Goal: Task Accomplishment & Management: Use online tool/utility

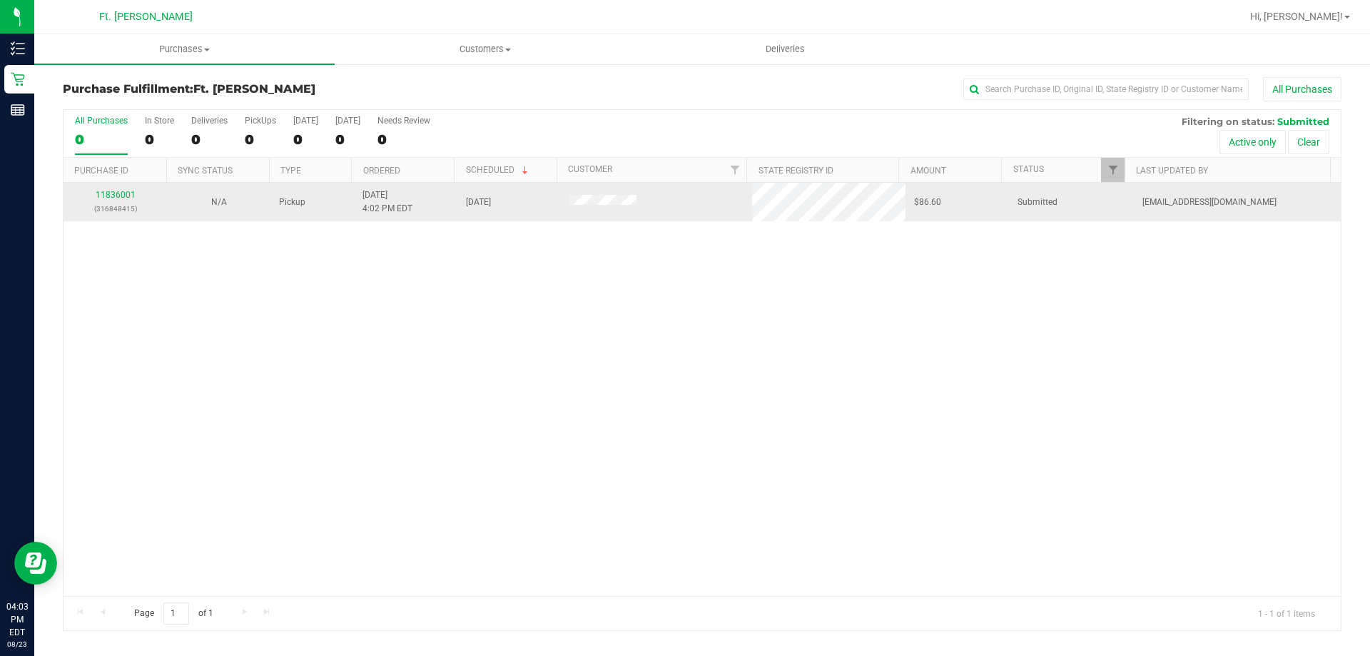
click at [124, 188] on td "11836001 (316848415)" at bounding box center [115, 202] width 103 height 39
click at [123, 192] on link "11836001" at bounding box center [116, 195] width 40 height 10
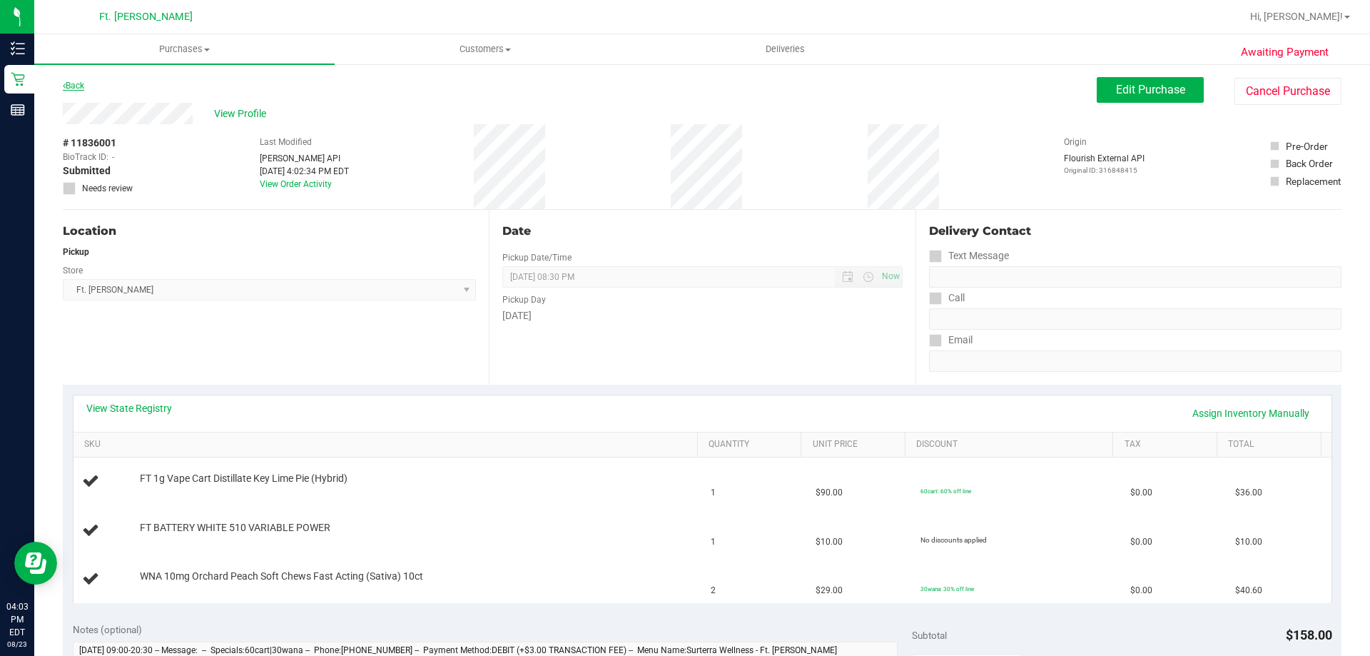
click at [84, 88] on link "Back" at bounding box center [73, 86] width 21 height 10
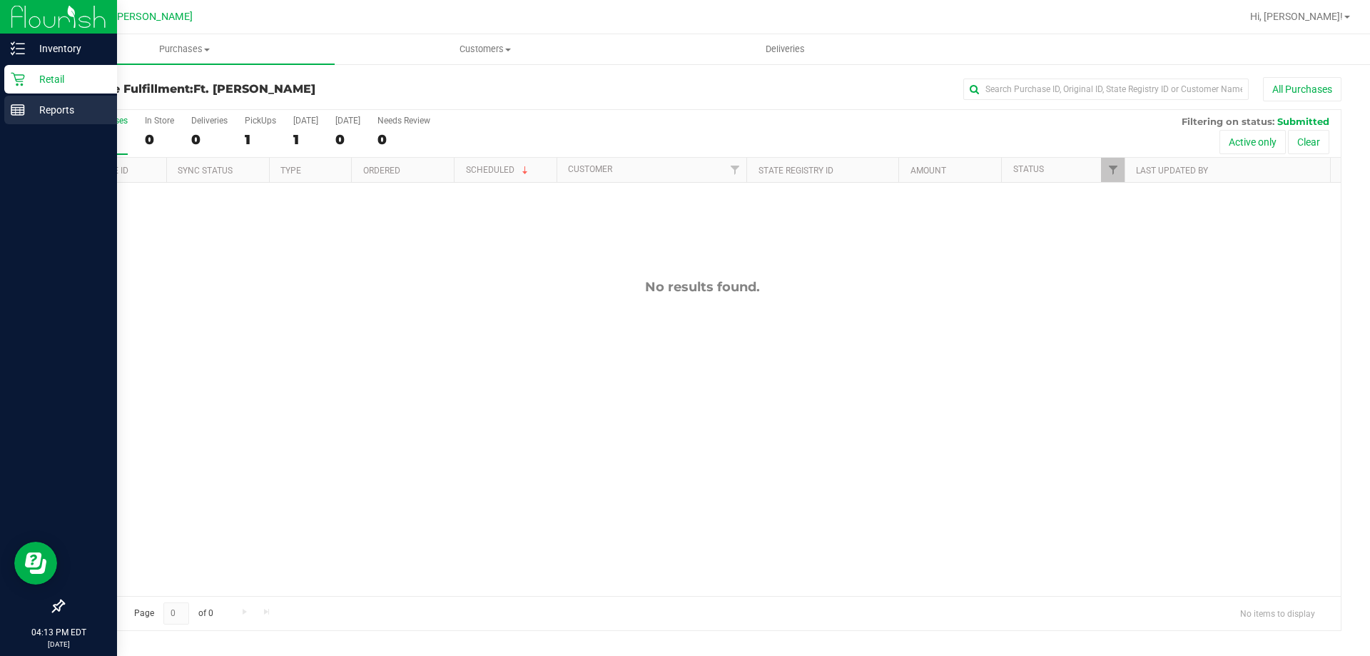
click at [16, 111] on line at bounding box center [16, 111] width 0 height 7
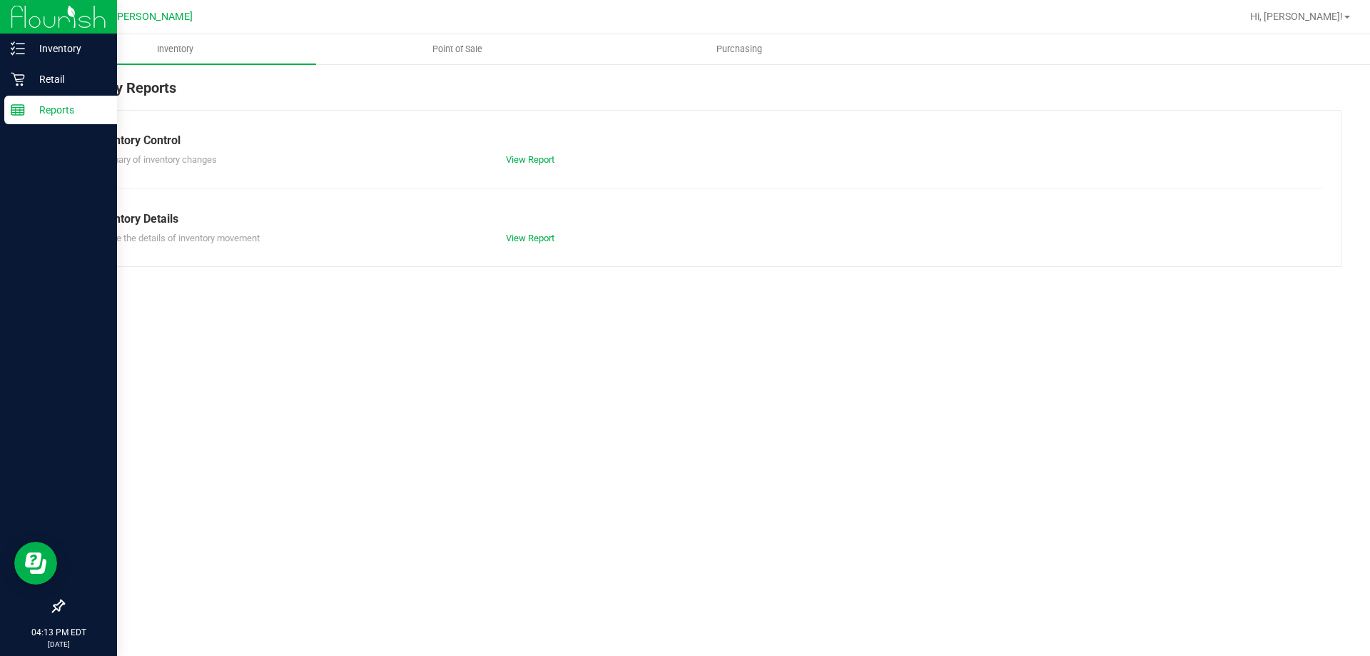
click at [62, 48] on p "Inventory" at bounding box center [68, 48] width 86 height 17
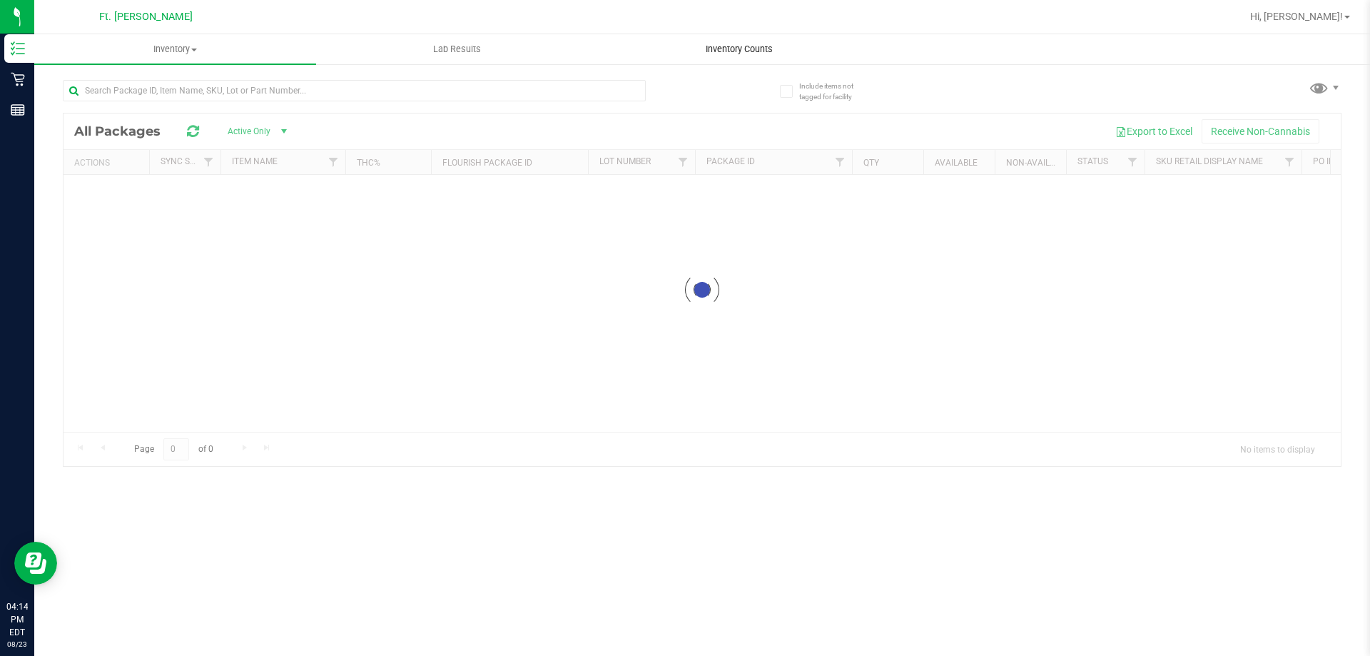
click at [746, 46] on span "Inventory Counts" at bounding box center [740, 49] width 106 height 13
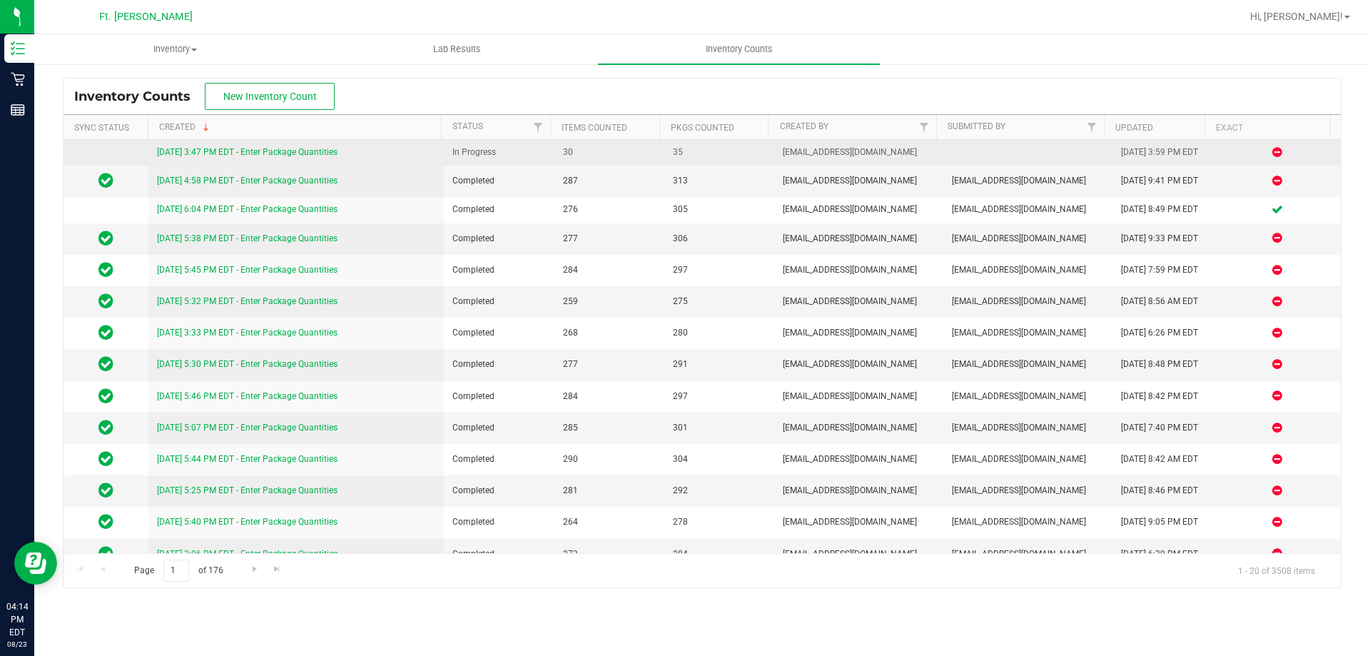
click at [318, 148] on link "[DATE] 3:47 PM EDT - Enter Package Quantities" at bounding box center [247, 152] width 181 height 10
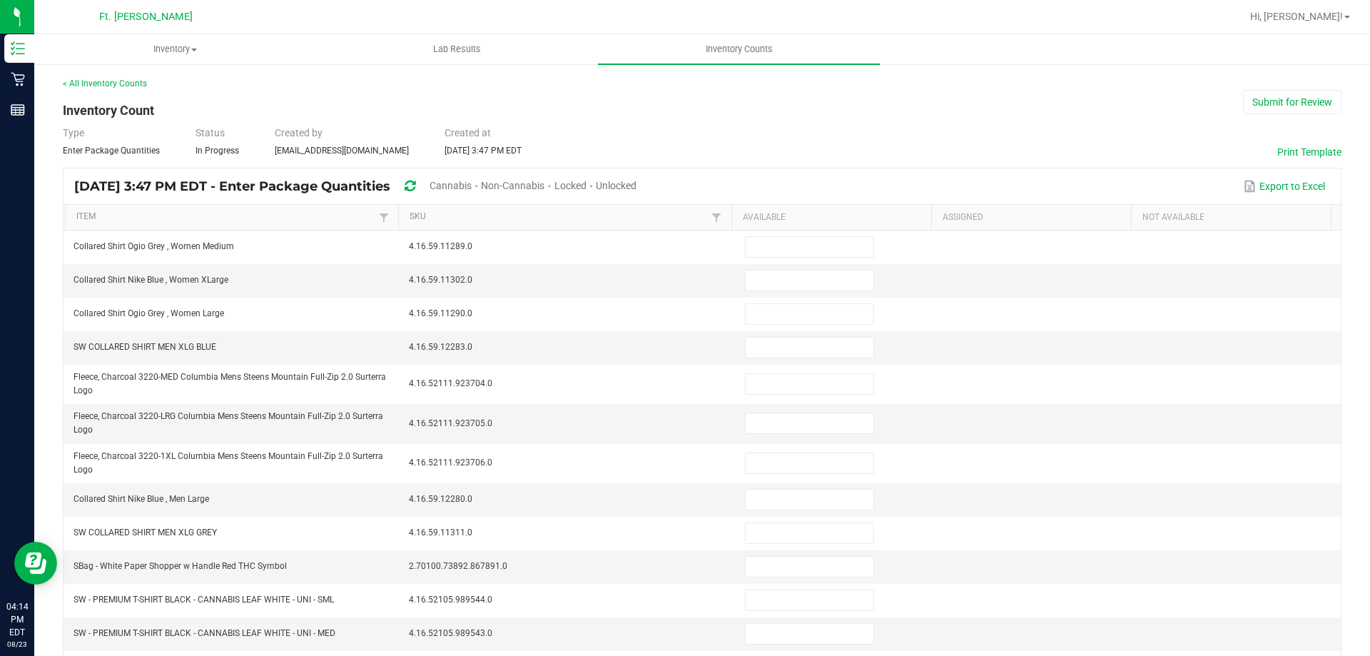
click at [637, 186] on span "Unlocked" at bounding box center [616, 185] width 41 height 11
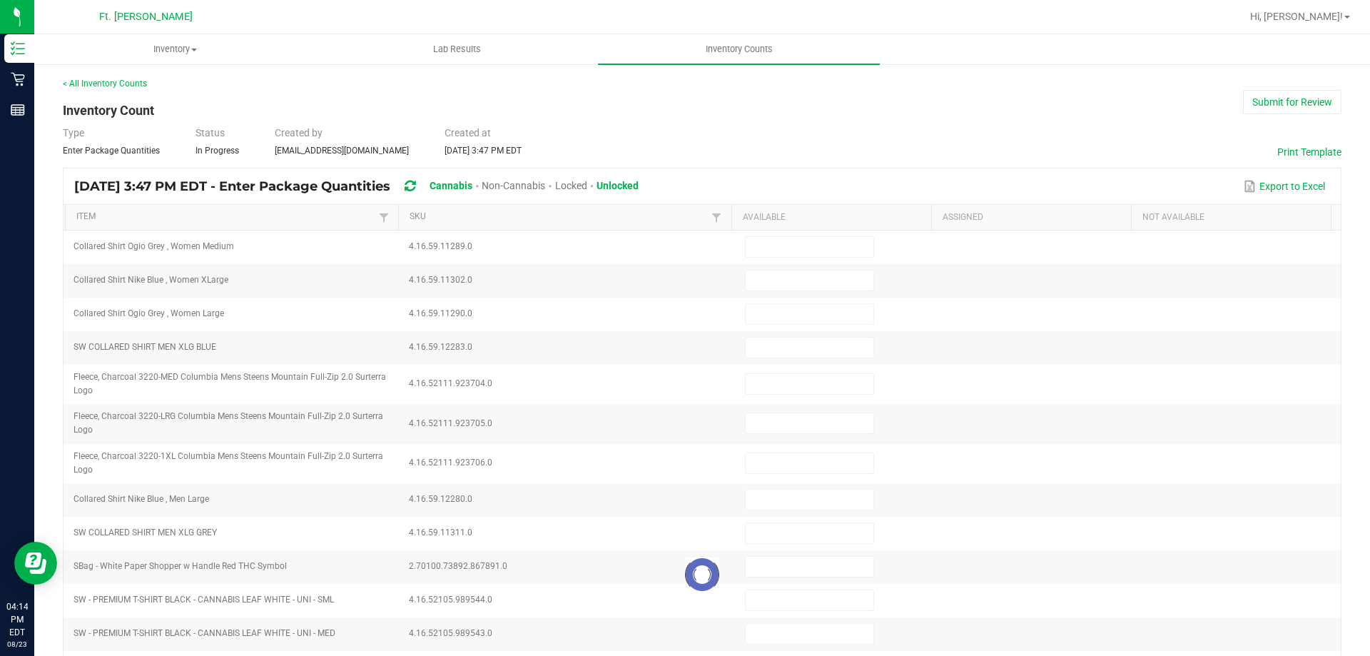
type input "30"
type input "6"
type input "11"
type input "2"
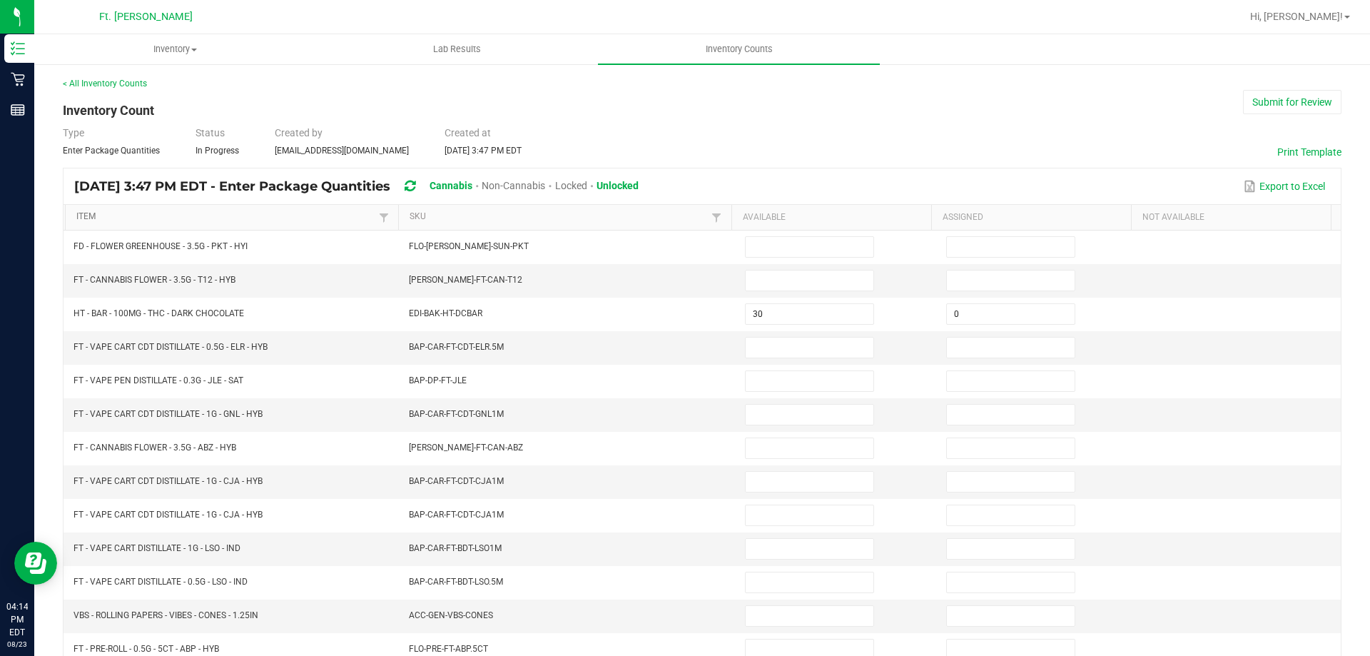
click at [231, 214] on link "Item" at bounding box center [225, 216] width 298 height 11
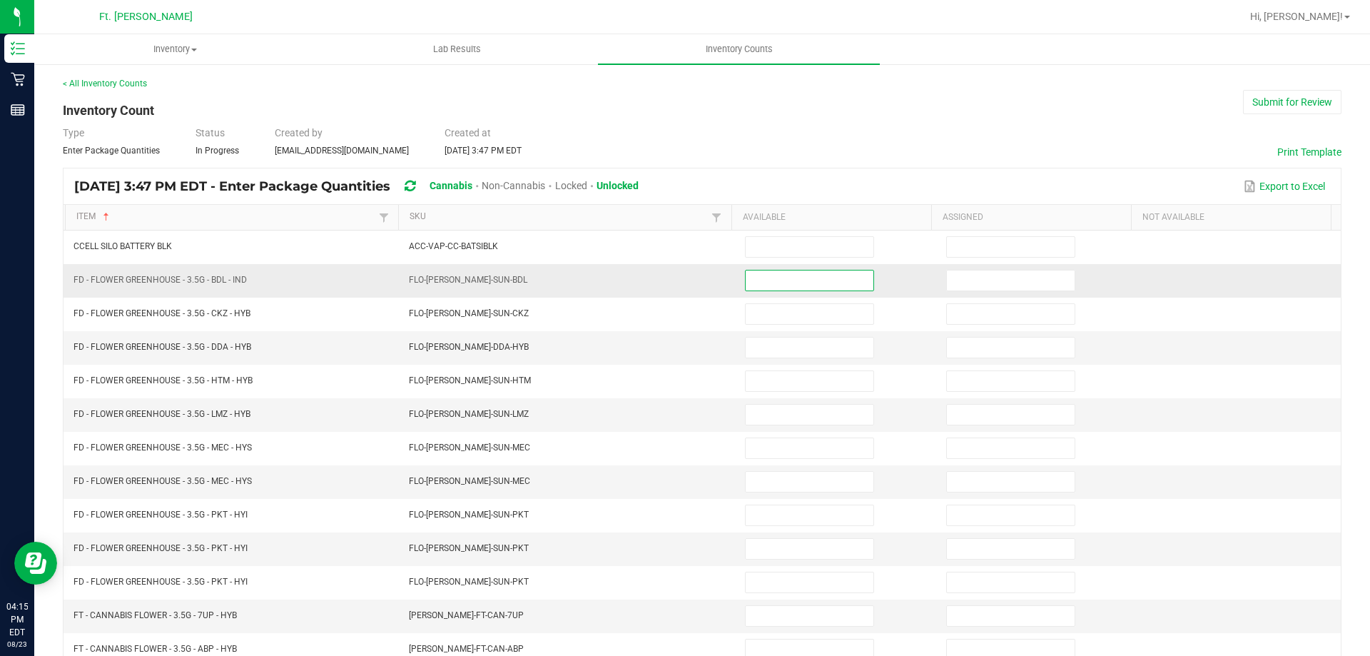
click at [786, 272] on input at bounding box center [810, 280] width 128 height 20
click at [786, 272] on input "10" at bounding box center [810, 280] width 128 height 20
type input "1"
type input "0"
type input "14"
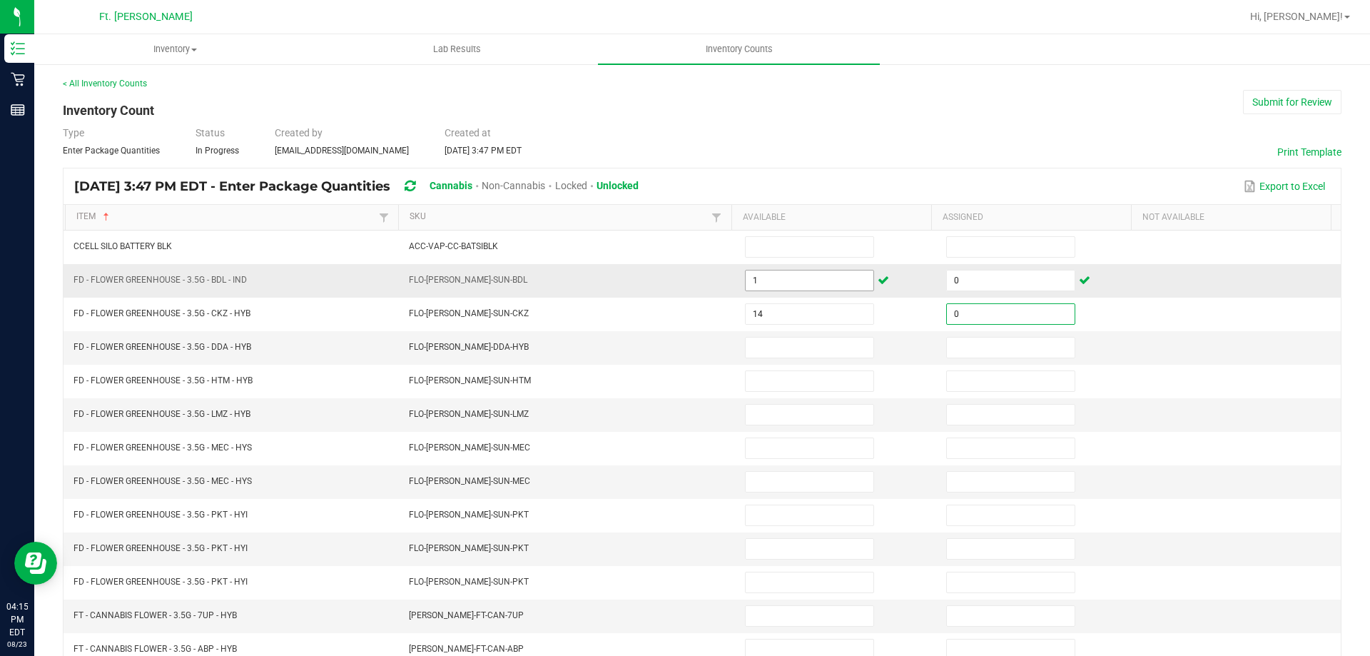
type input "0"
type input "2"
type input "0"
type input "16"
type input "0"
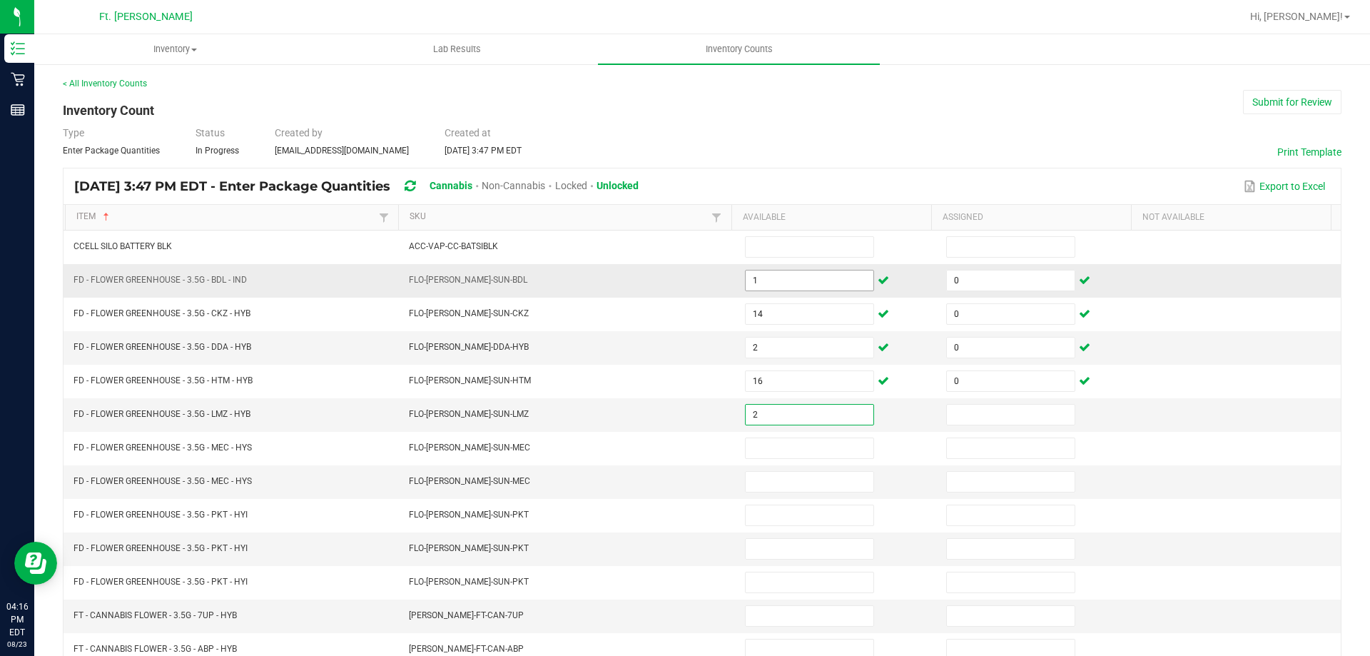
type input "2"
type input "0"
type input "3"
type input "0"
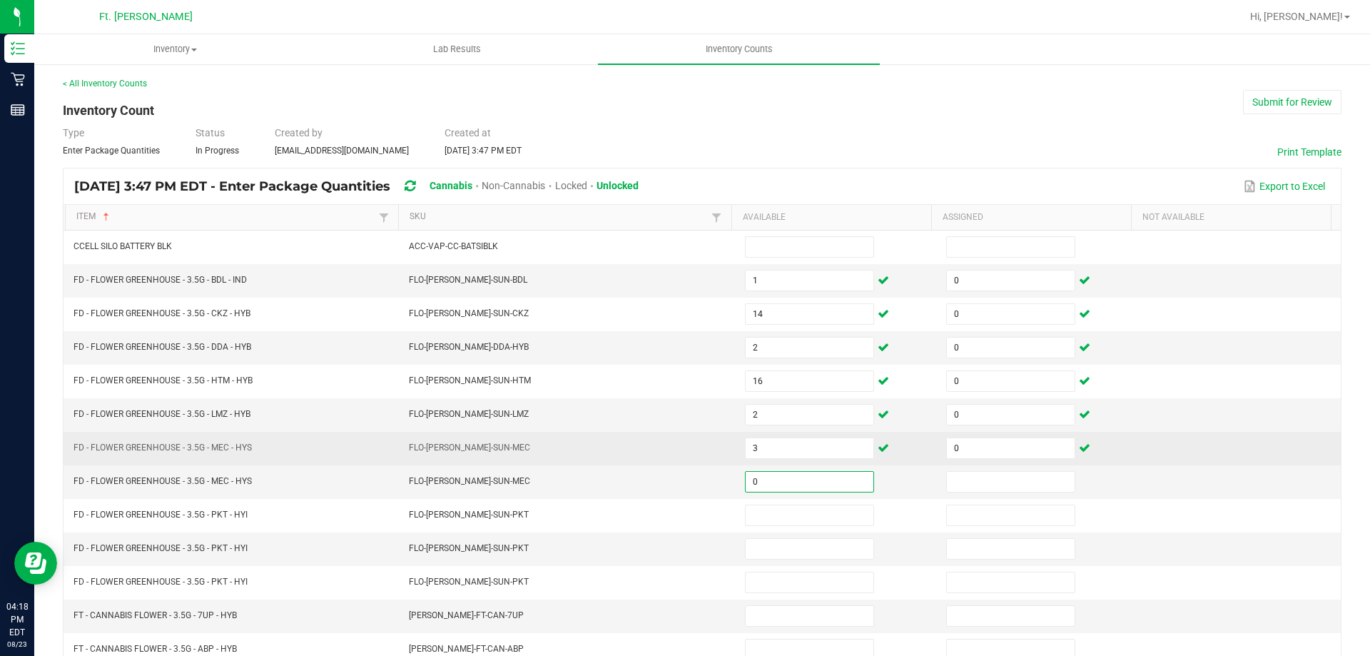
type input "0"
type input "19"
type input "0"
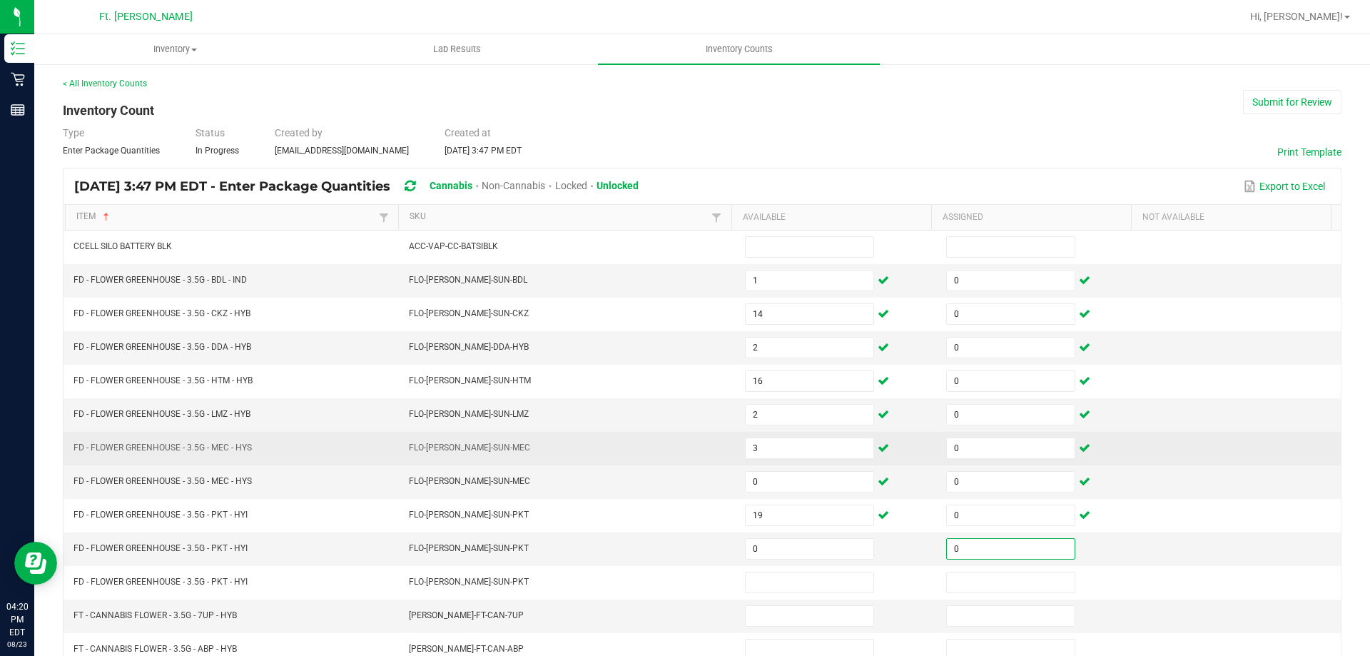
type input "0"
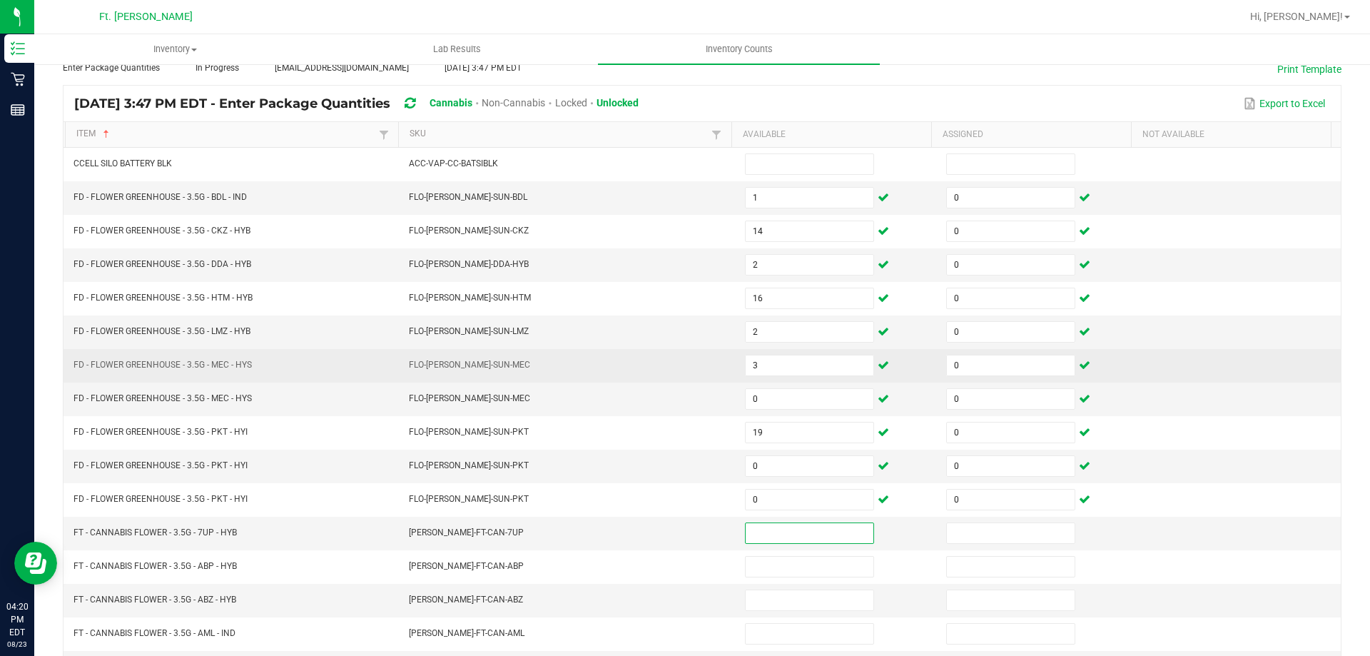
scroll to position [214, 0]
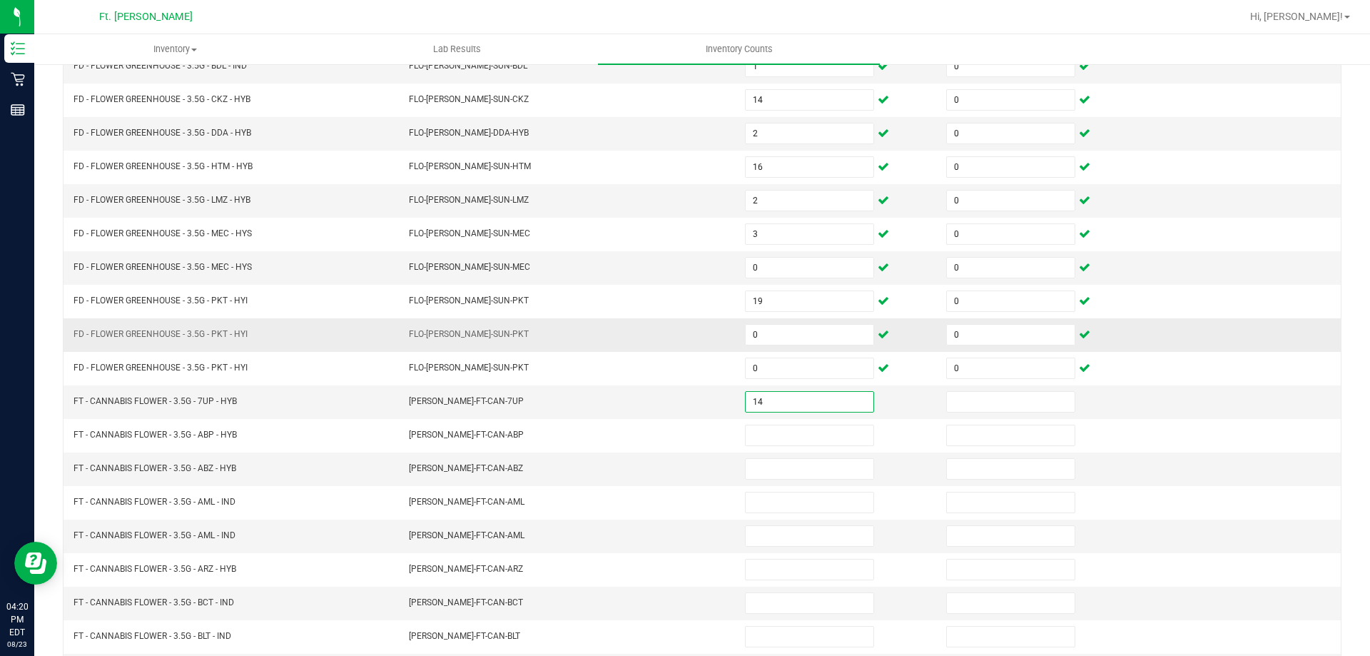
type input "14"
type input "0"
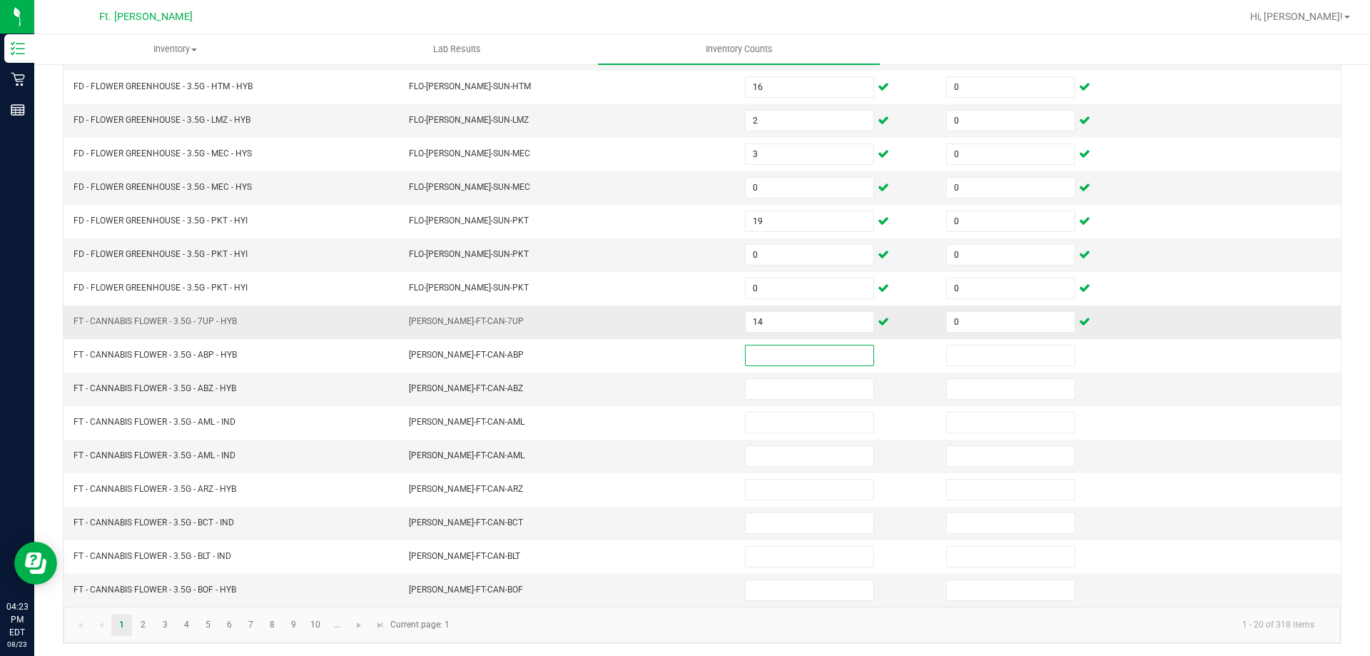
scroll to position [296, 0]
type input "19"
type input "0"
type input "12"
type input "0"
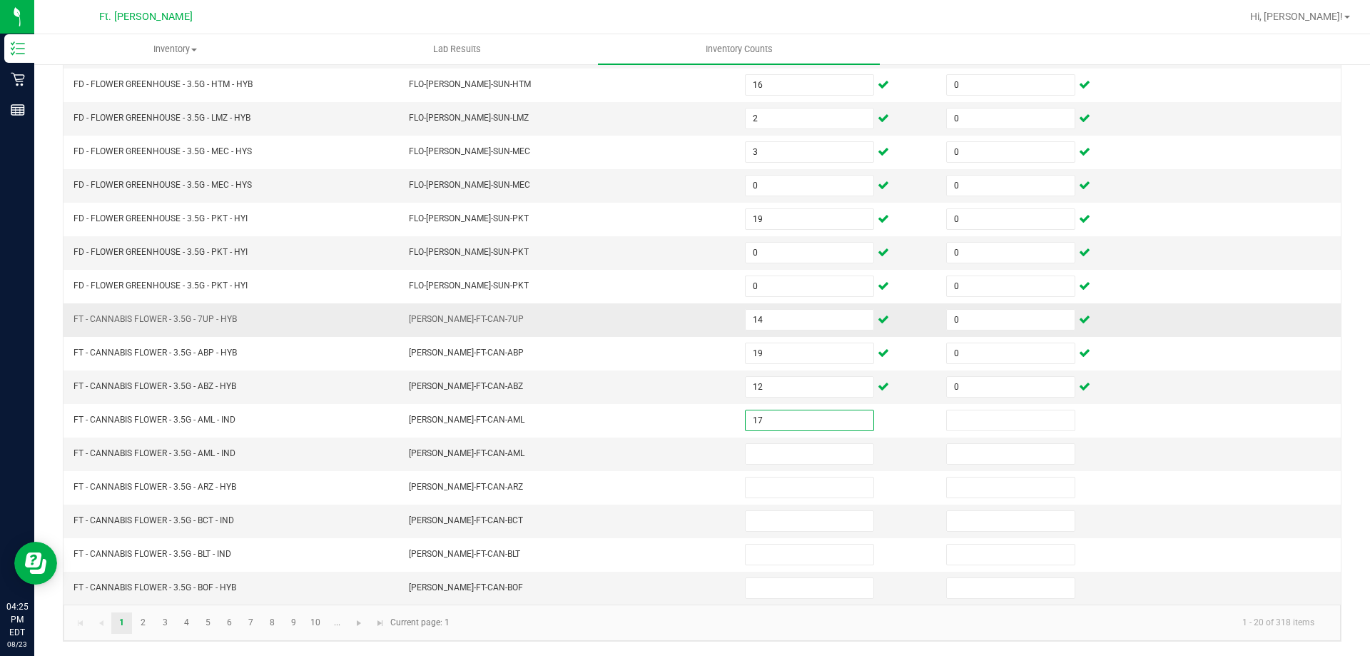
type input "17"
type input "0"
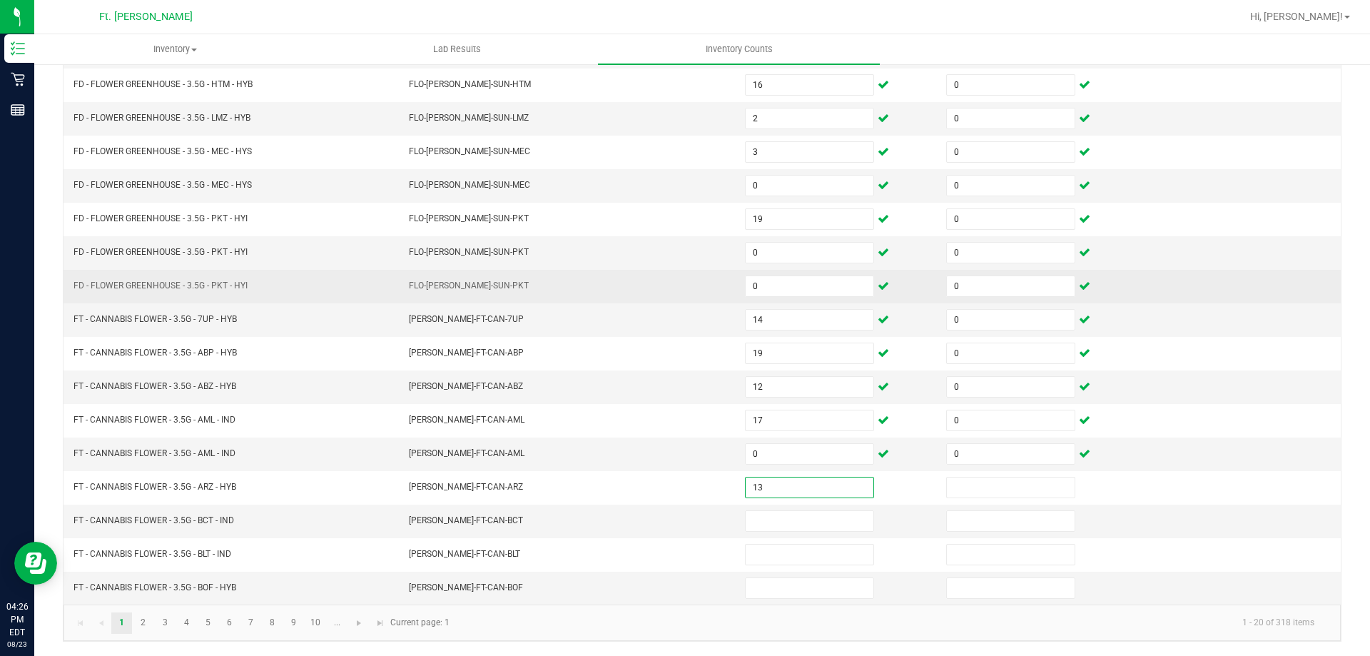
type input "13"
type input "0"
type input "12"
type input "0"
type input "14"
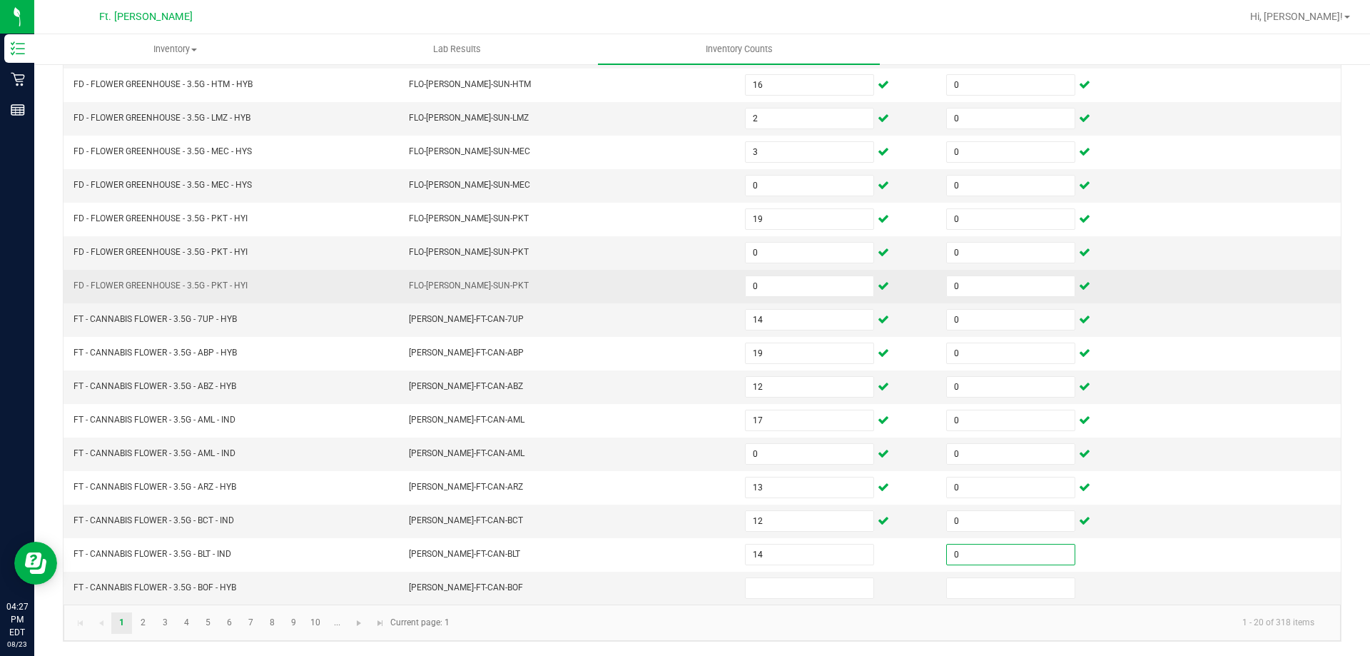
type input "0"
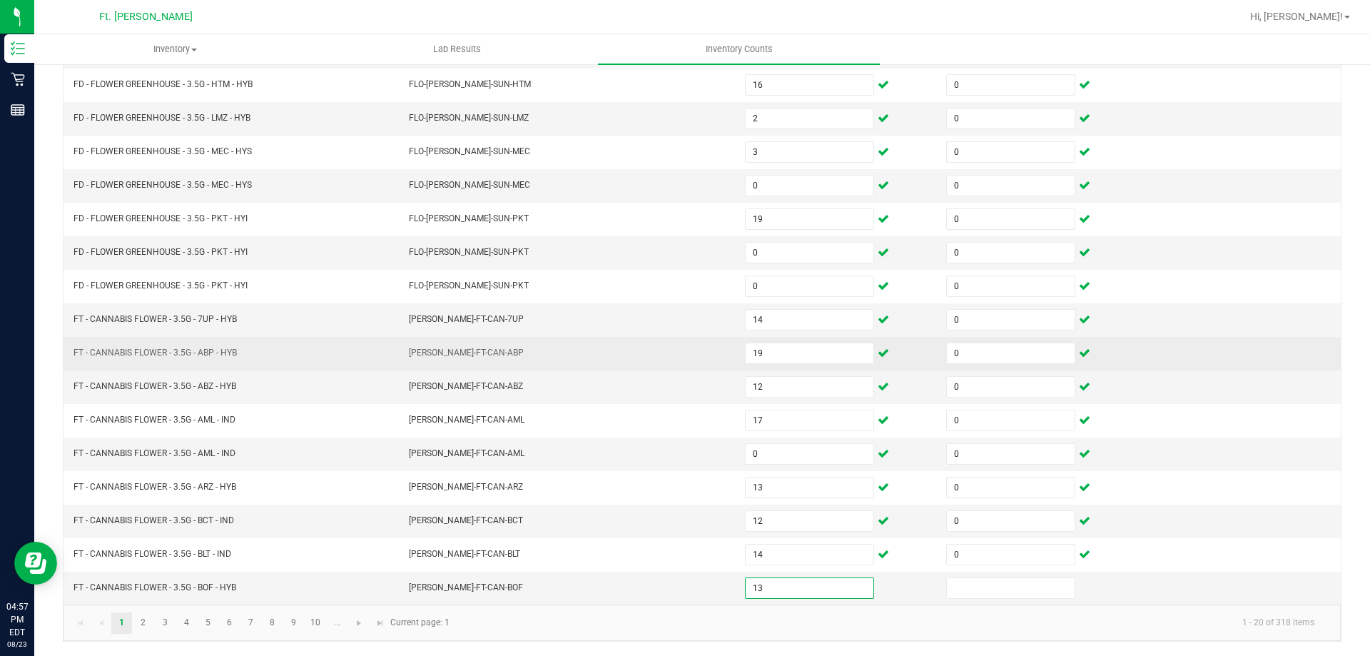
type input "13"
type input "0"
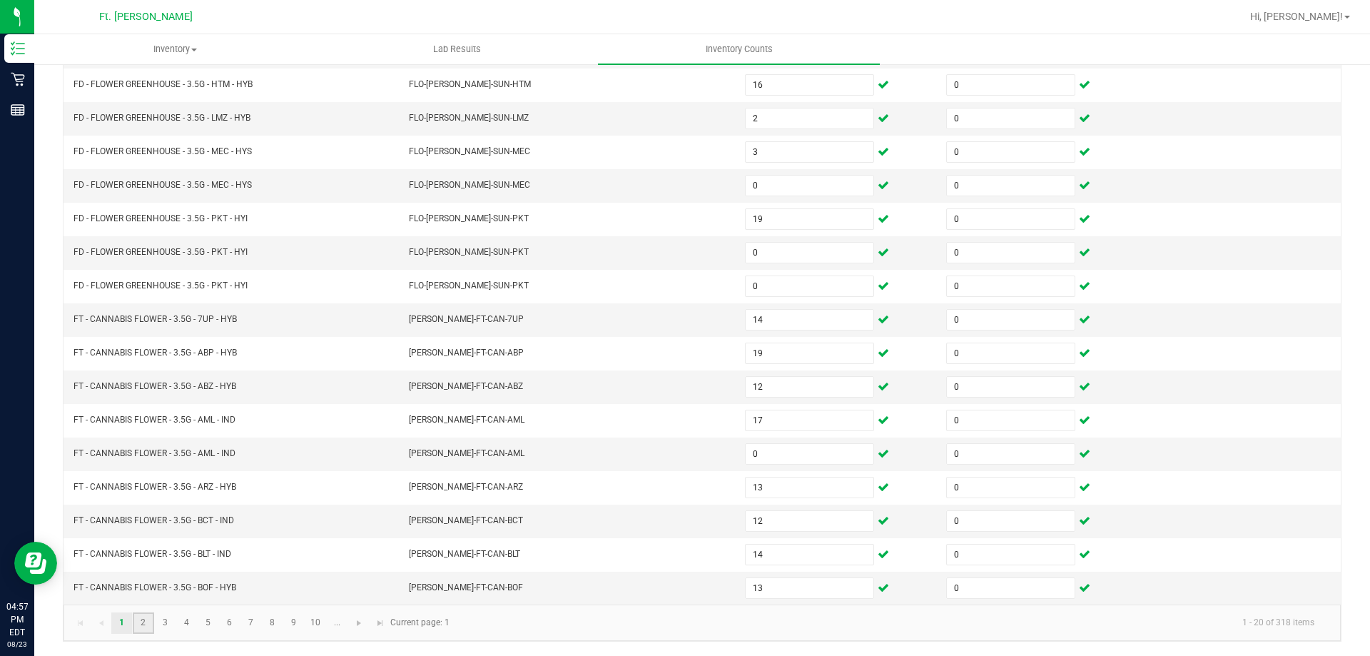
click at [138, 621] on link "2" at bounding box center [143, 622] width 21 height 21
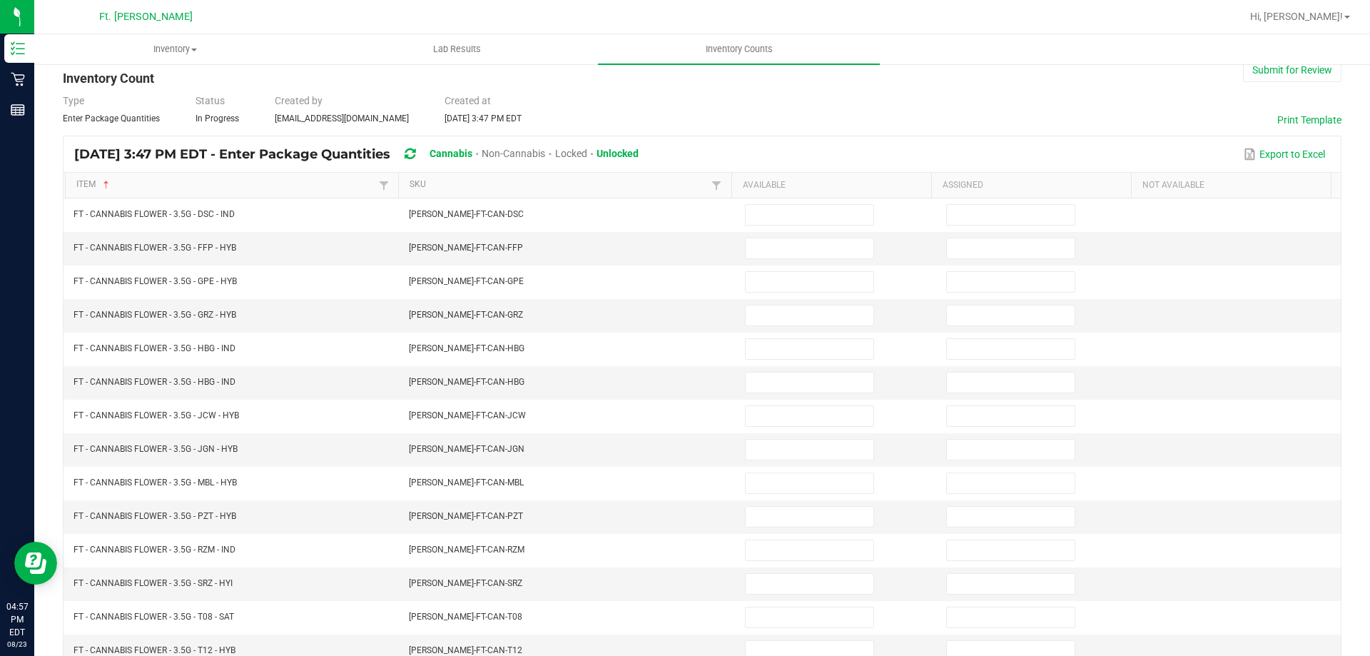
scroll to position [0, 0]
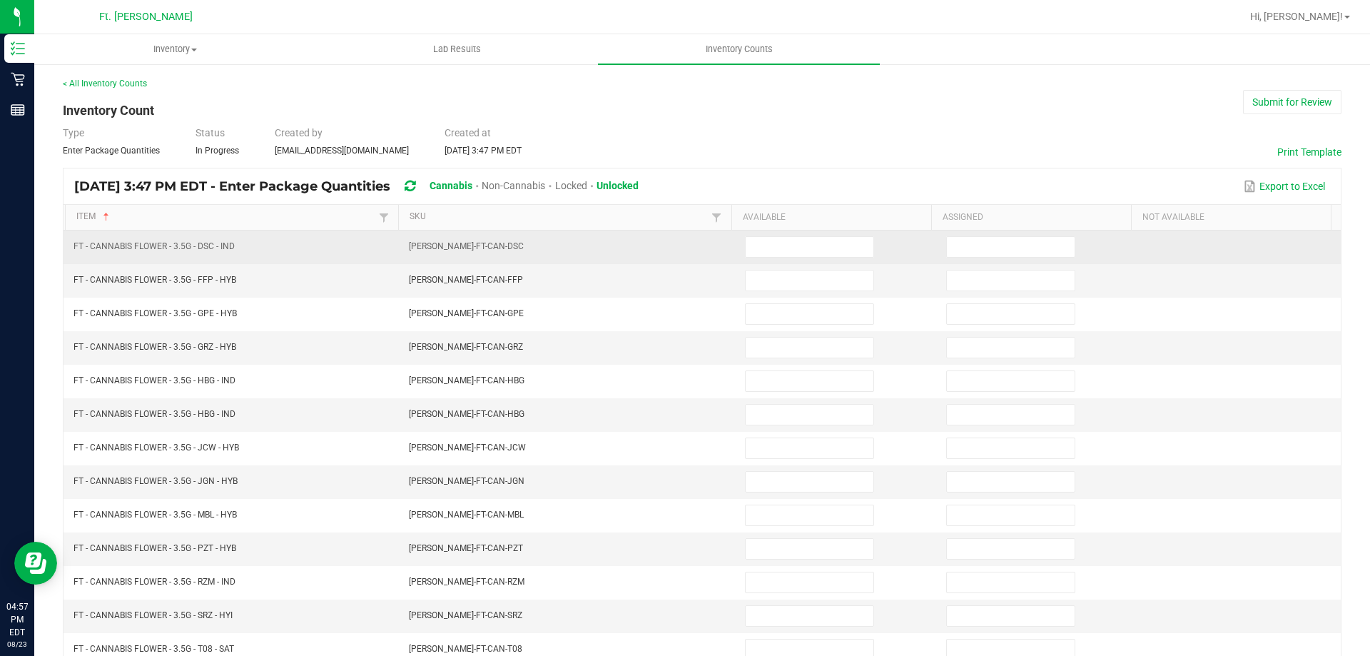
click at [746, 233] on td at bounding box center [837, 248] width 201 height 34
click at [769, 241] on input at bounding box center [810, 247] width 128 height 20
type input "1"
type input "0"
type input "20"
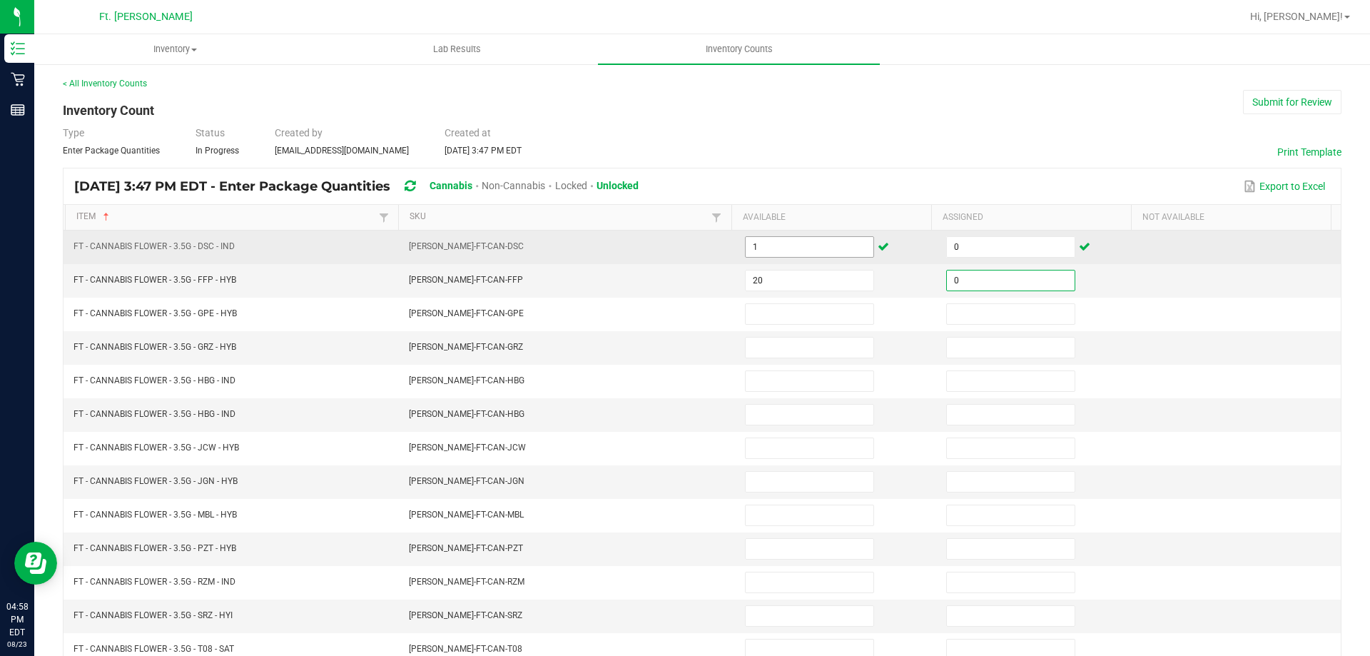
type input "0"
type input "19"
type input "0"
type input "16"
type input "0"
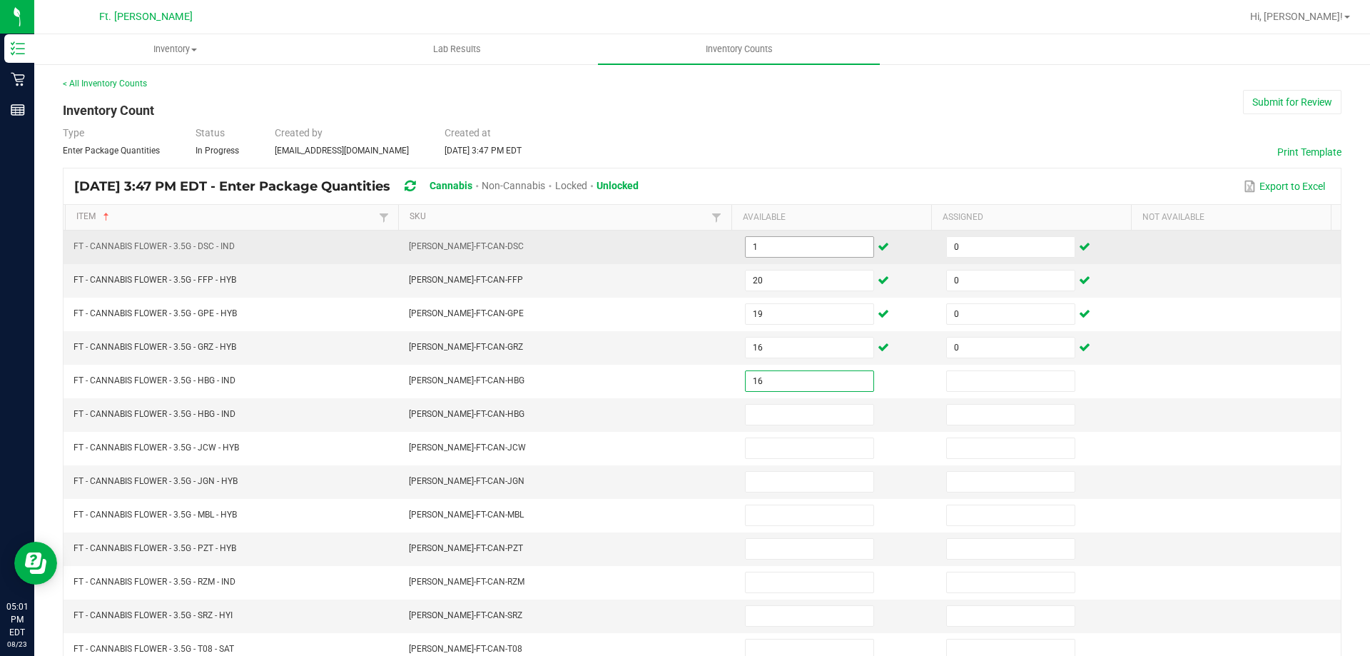
type input "16"
type input "0"
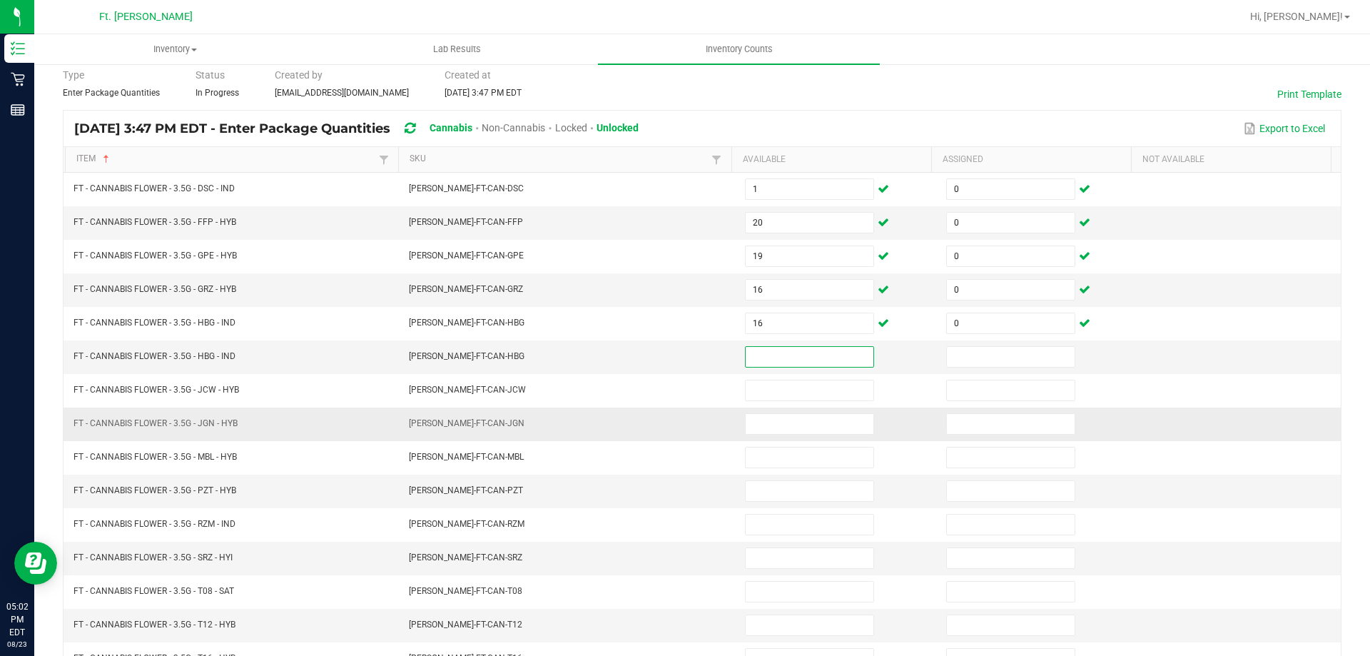
scroll to position [82, 0]
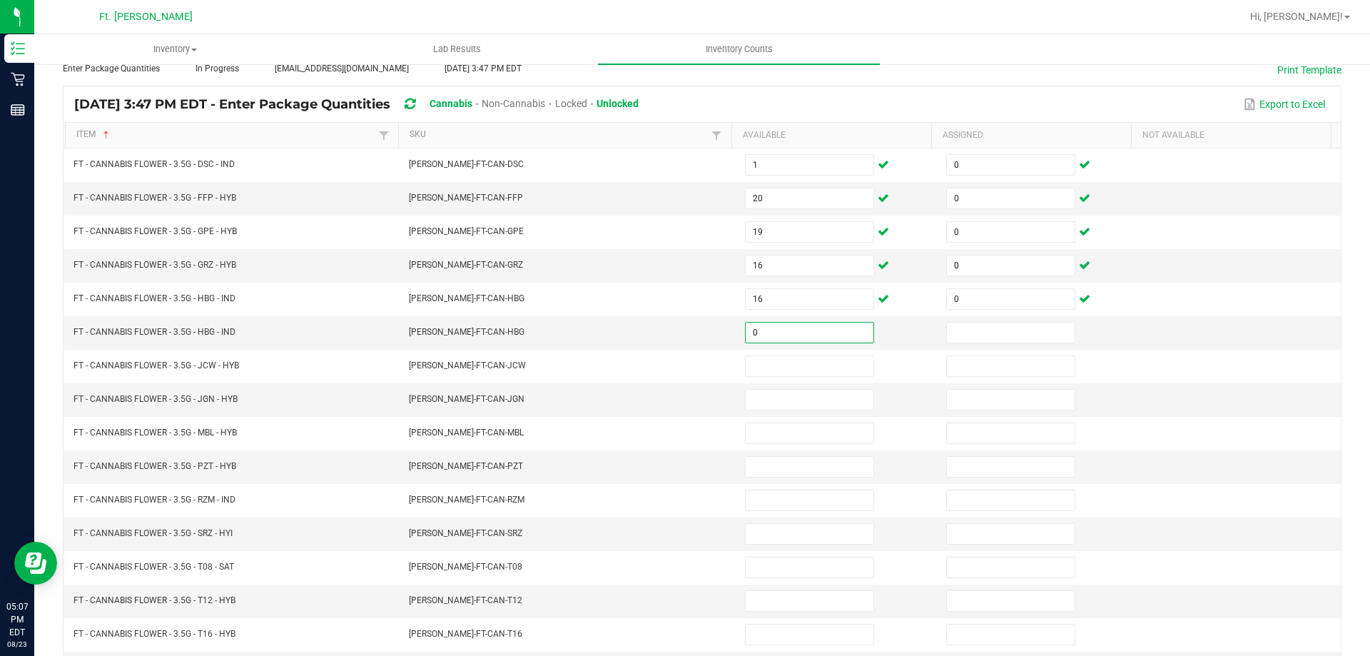
type input "0"
type input "10"
type input "0"
type input "6"
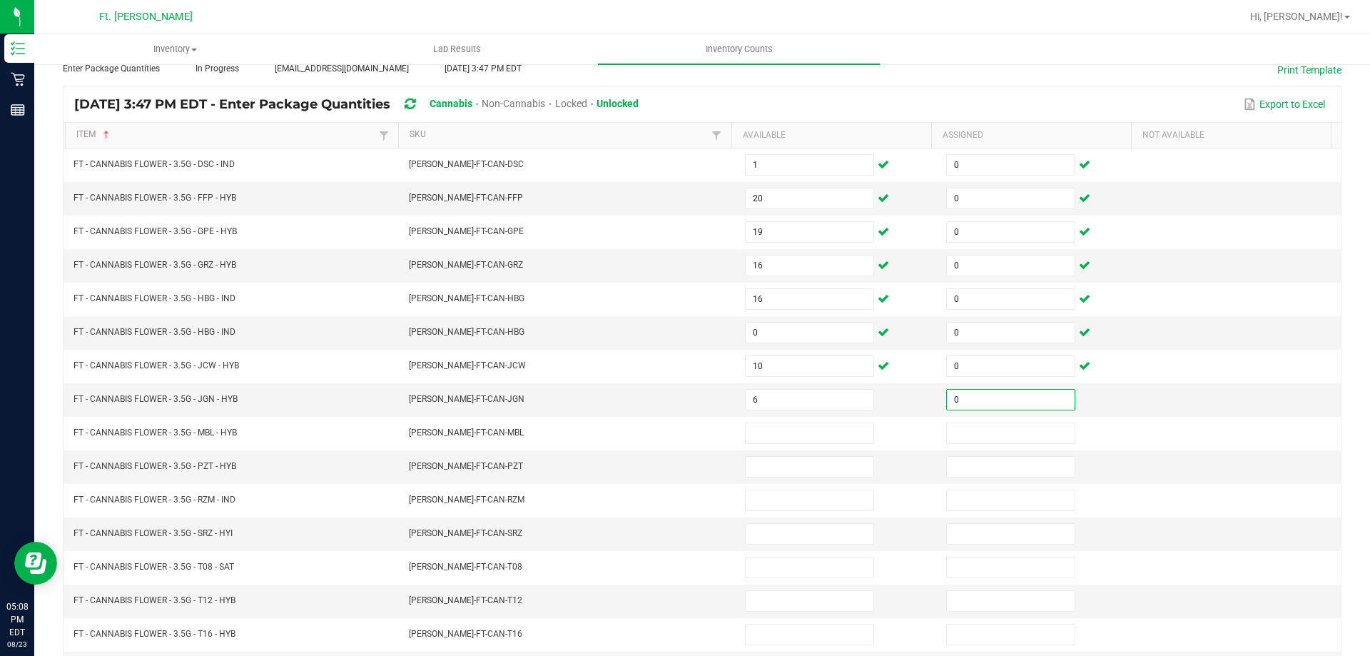
type input "0"
type input "9"
type input "0"
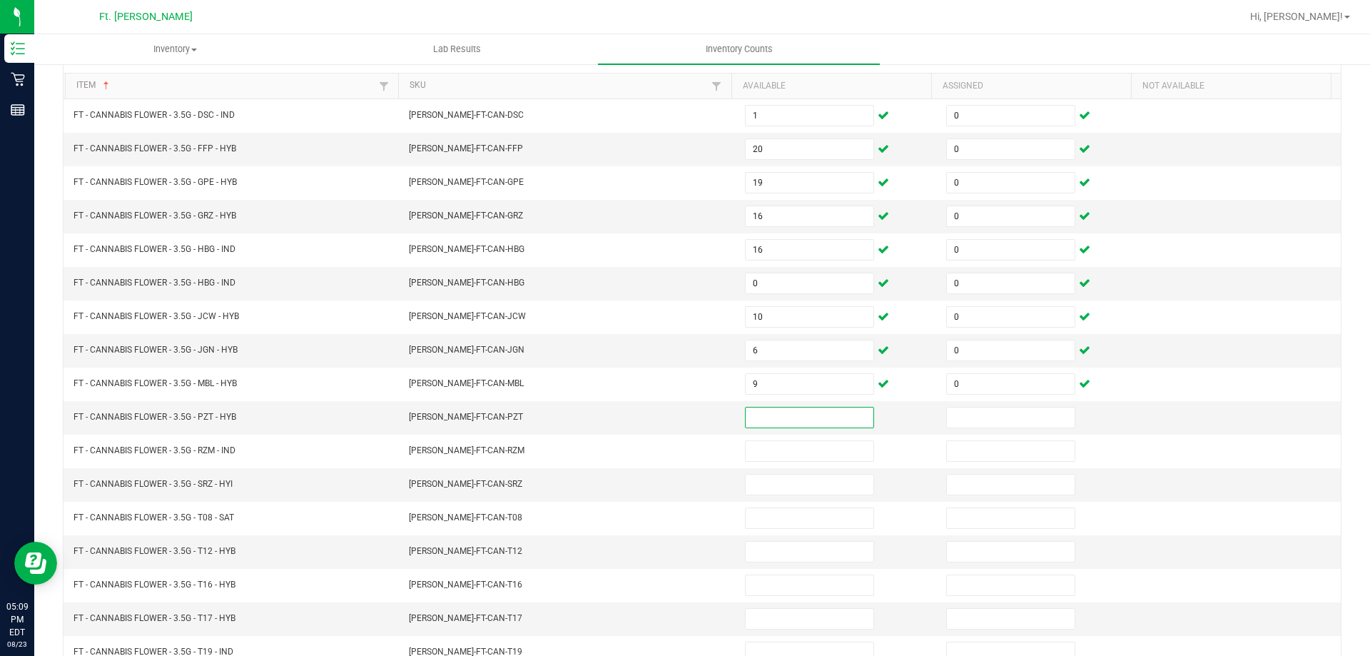
scroll to position [153, 0]
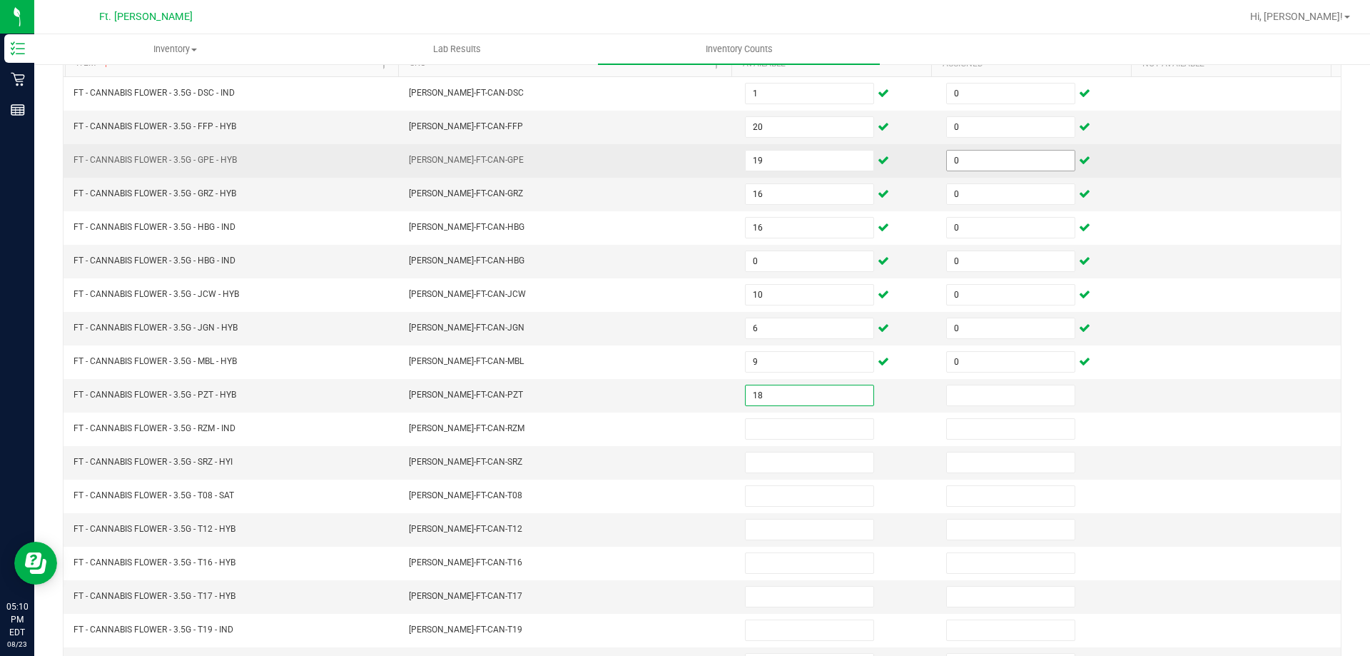
type input "18"
type input "0"
type input "2"
type input "0"
type input "7"
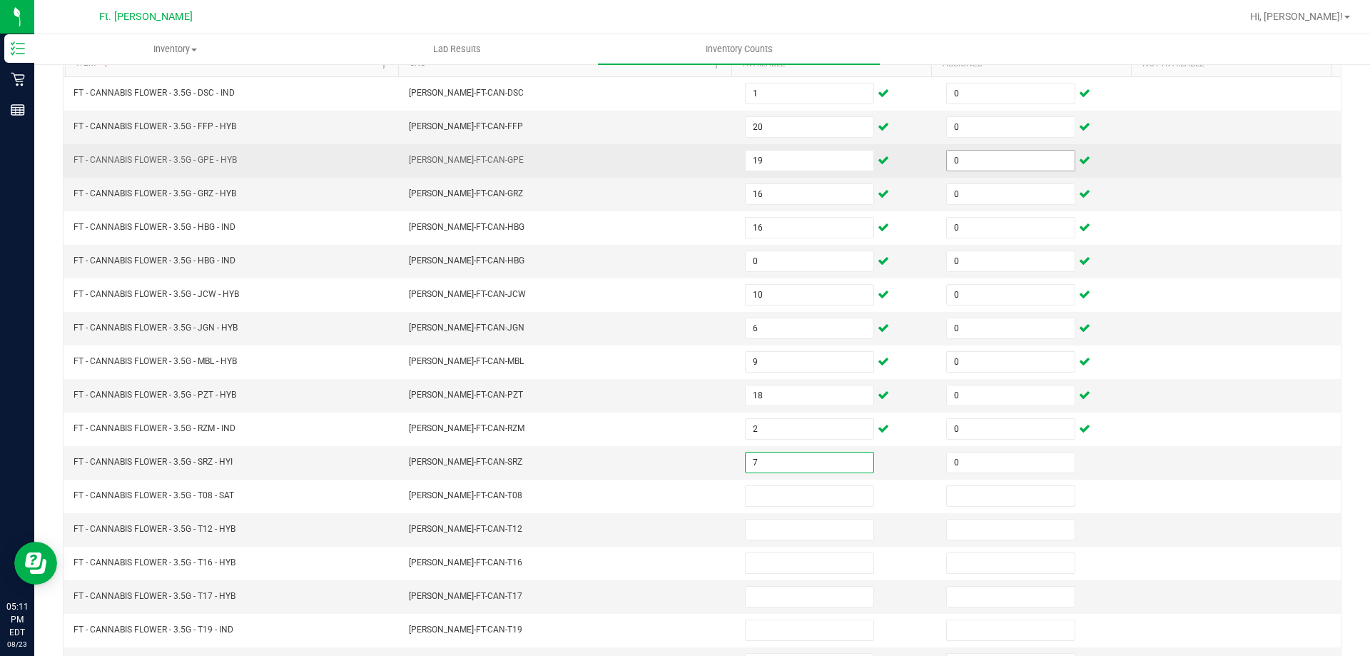
type input "0"
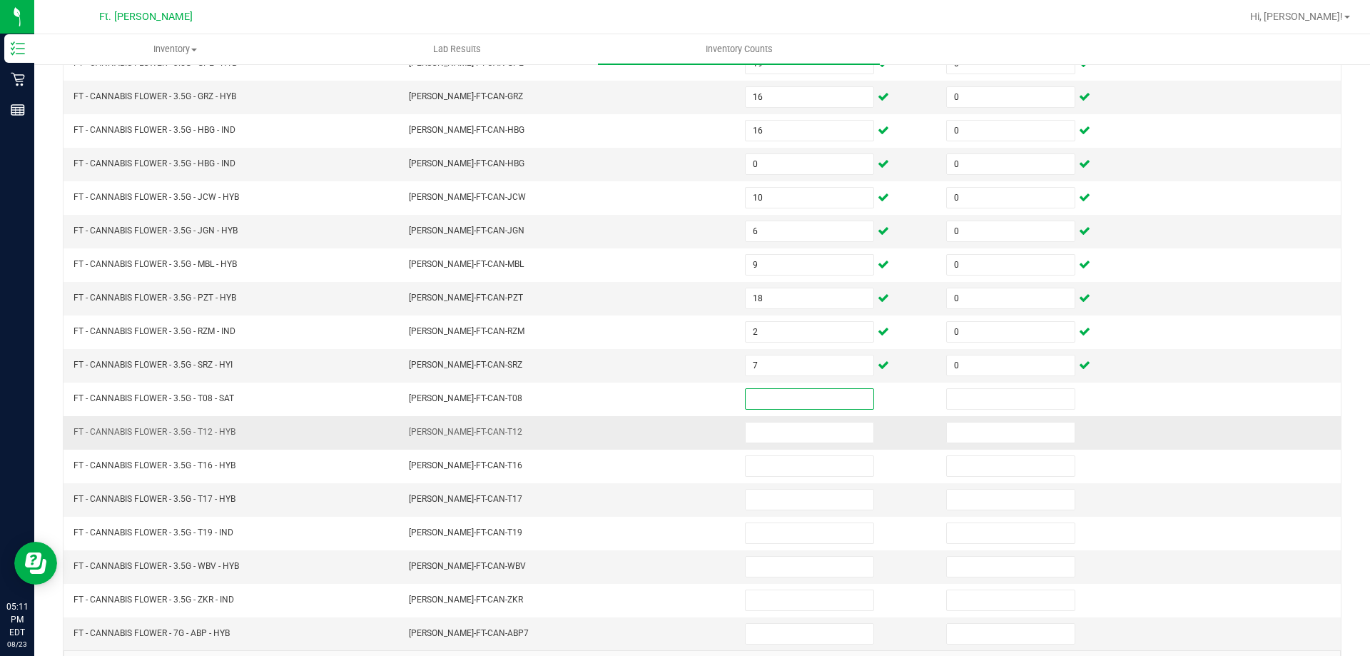
scroll to position [225, 0]
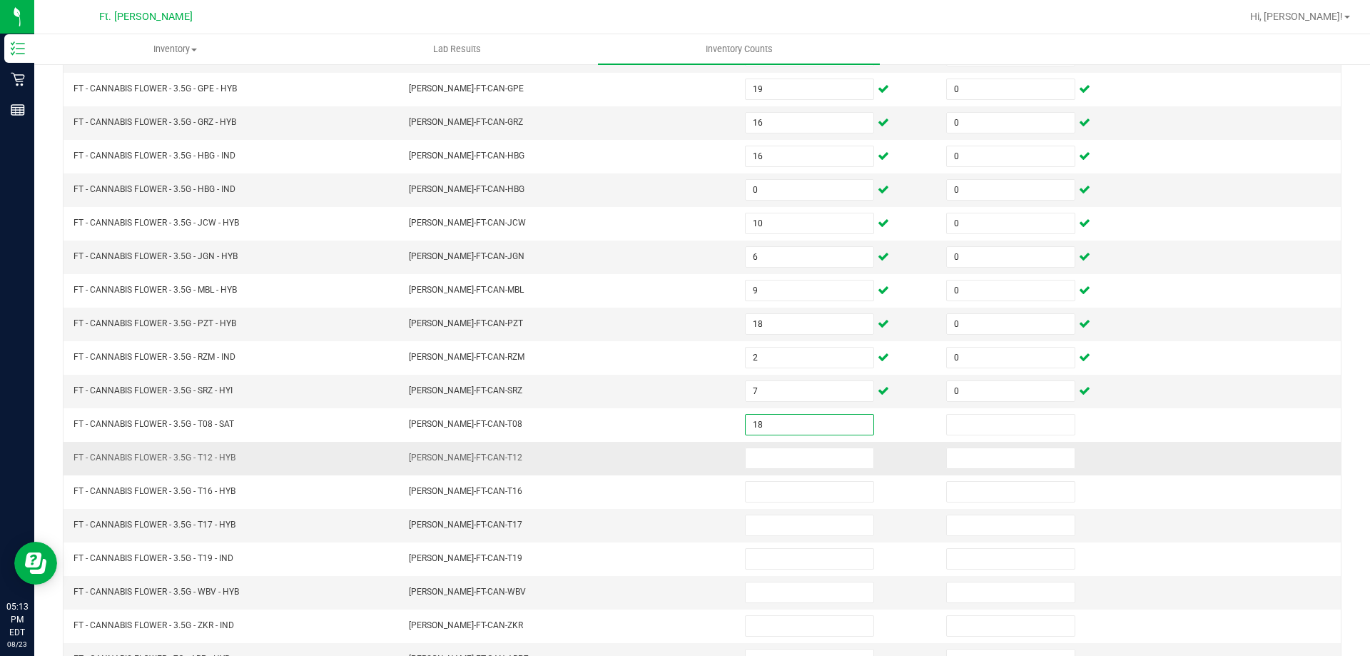
type input "18"
type input "0"
type input "18"
type input "0"
type input "20"
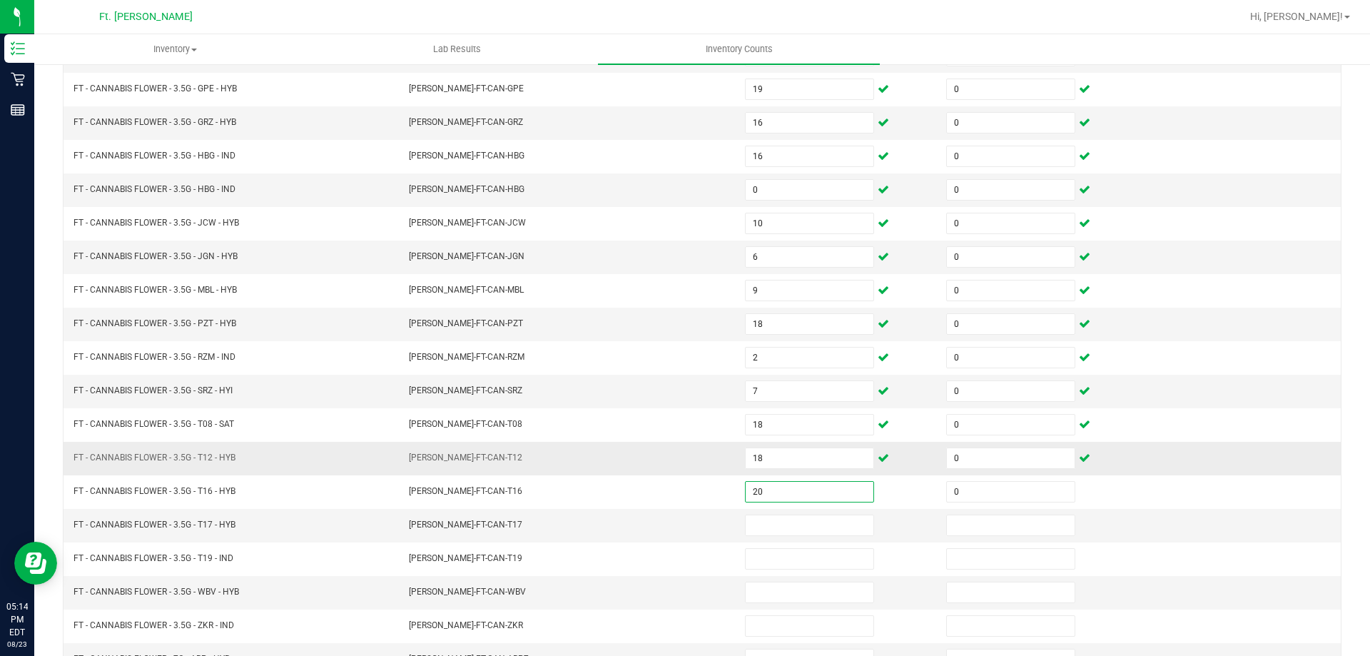
type input "0"
type input "11"
type input "0"
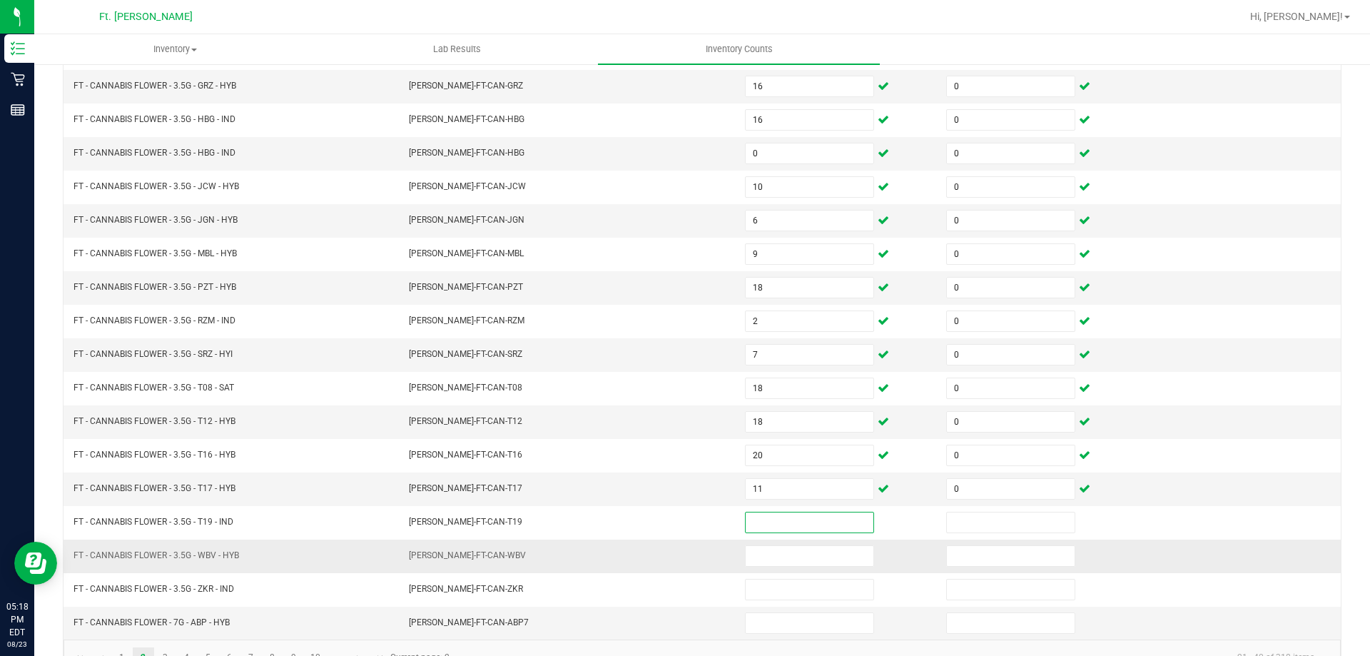
scroll to position [296, 0]
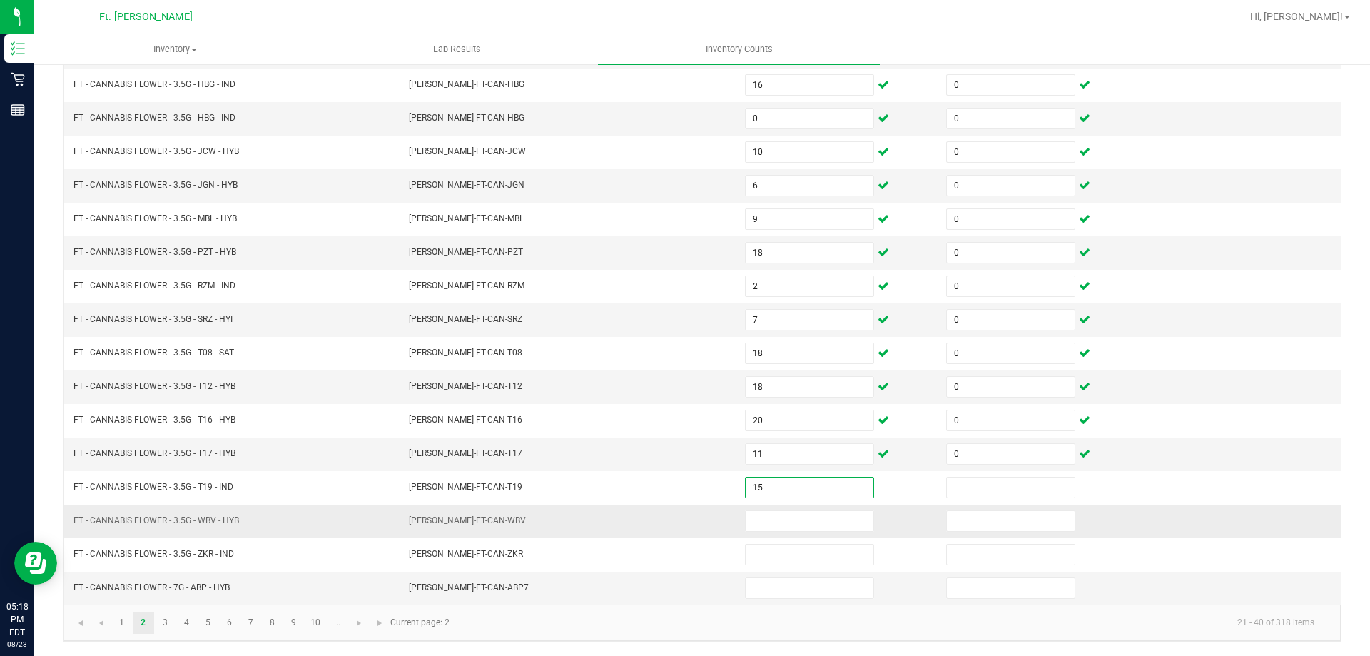
type input "15"
type input "0"
type input "20"
type input "0"
type input "6"
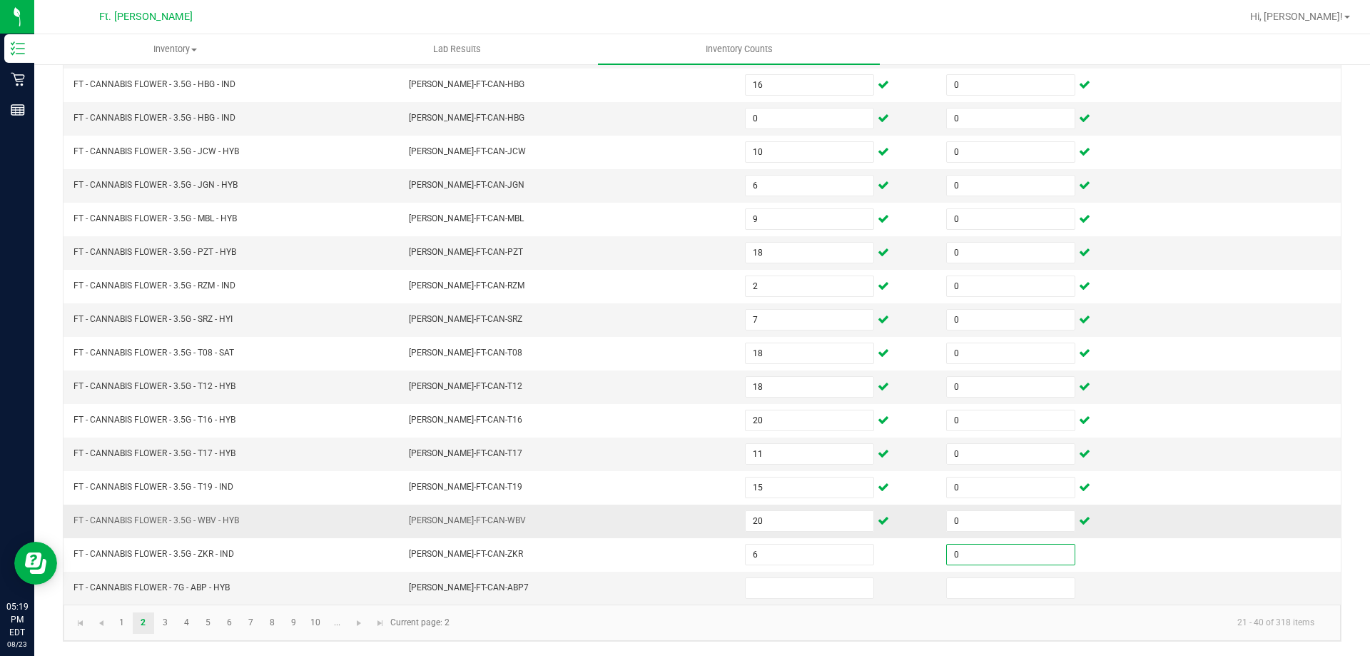
type input "0"
type input "17"
type input "0"
click at [166, 614] on link "3" at bounding box center [165, 622] width 21 height 21
type input "6"
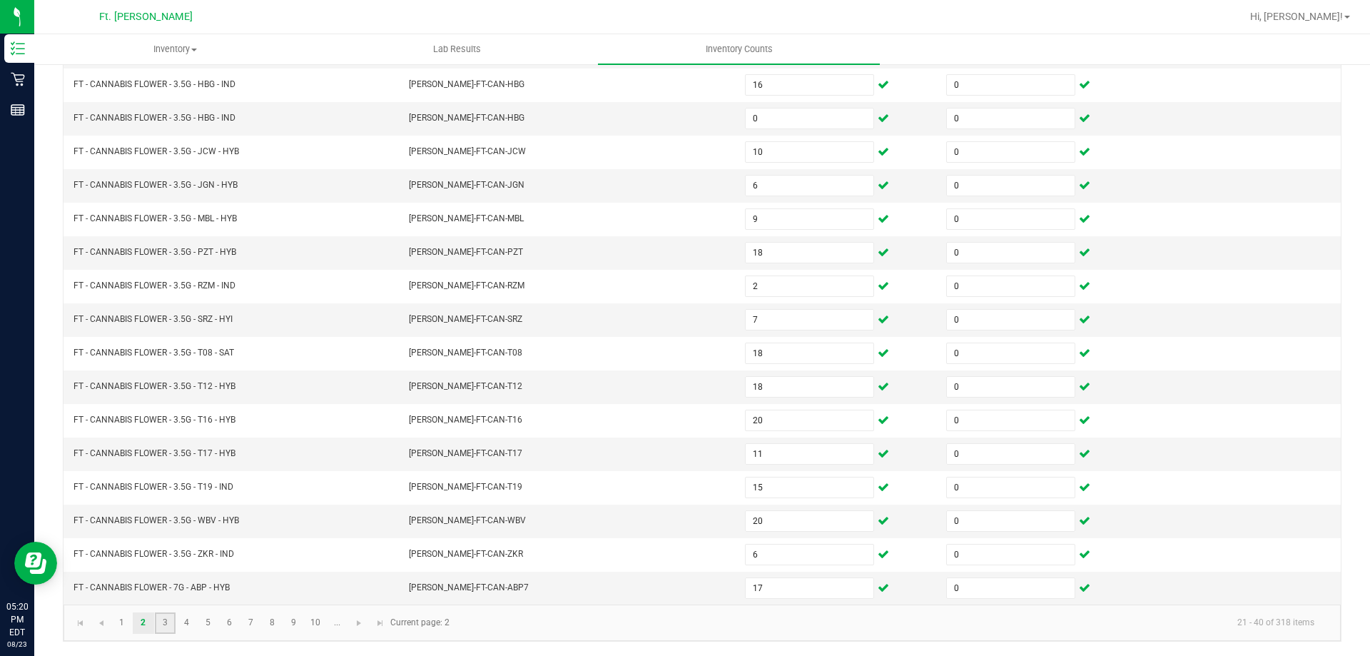
type input "3"
type input "8"
type input "3"
type input "5"
type input "10"
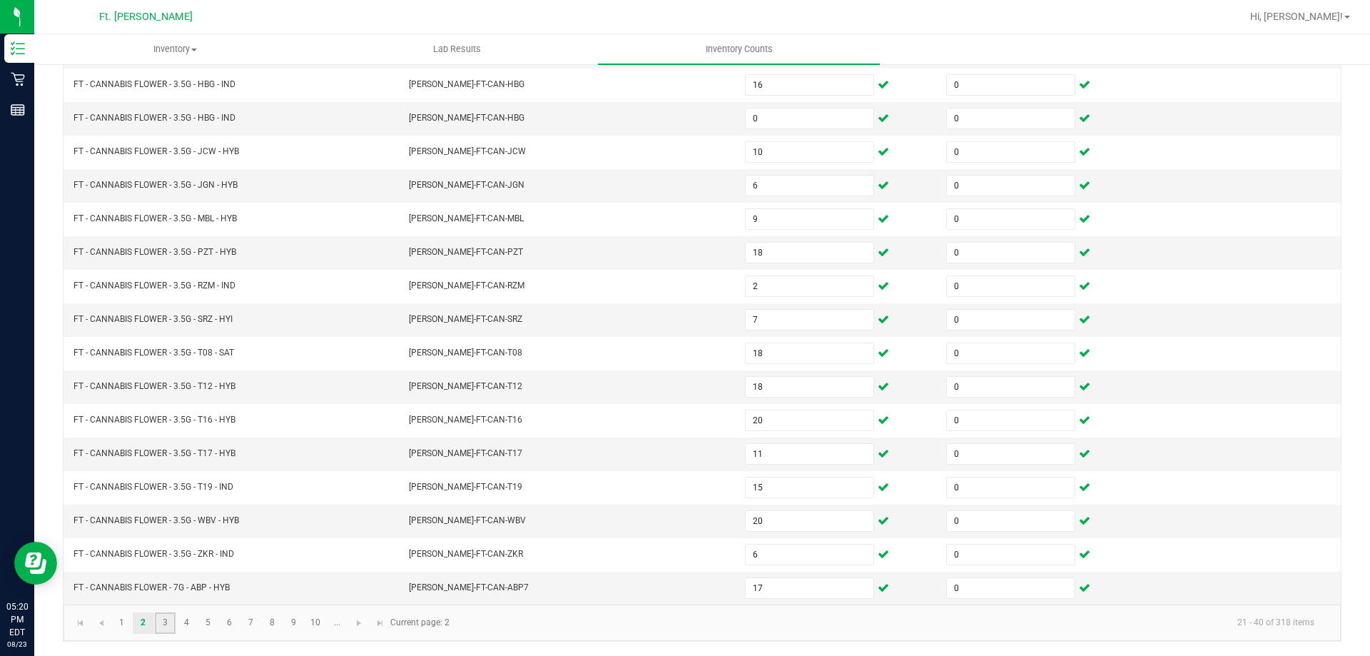
type input "10"
type input "1"
type input "3"
type input "7"
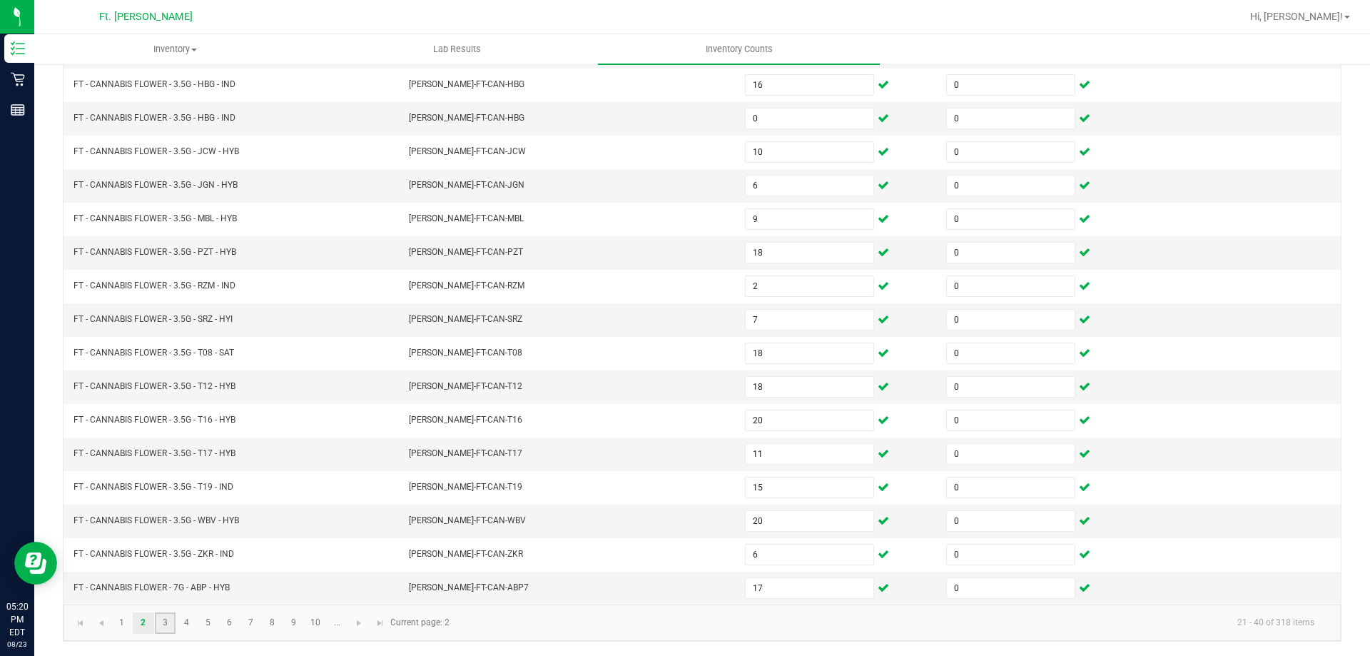
type input "3"
type input "4"
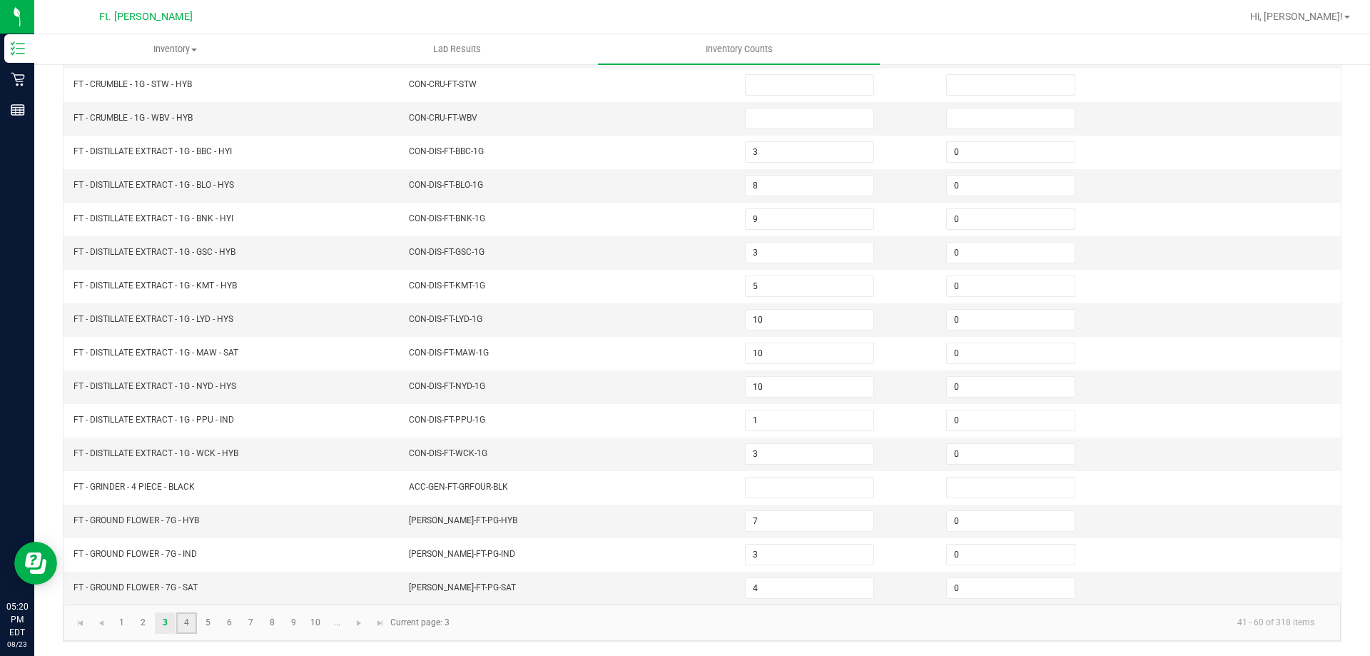
click at [193, 619] on link "4" at bounding box center [186, 622] width 21 height 21
type input "0"
type input "2"
type input "7"
type input "0"
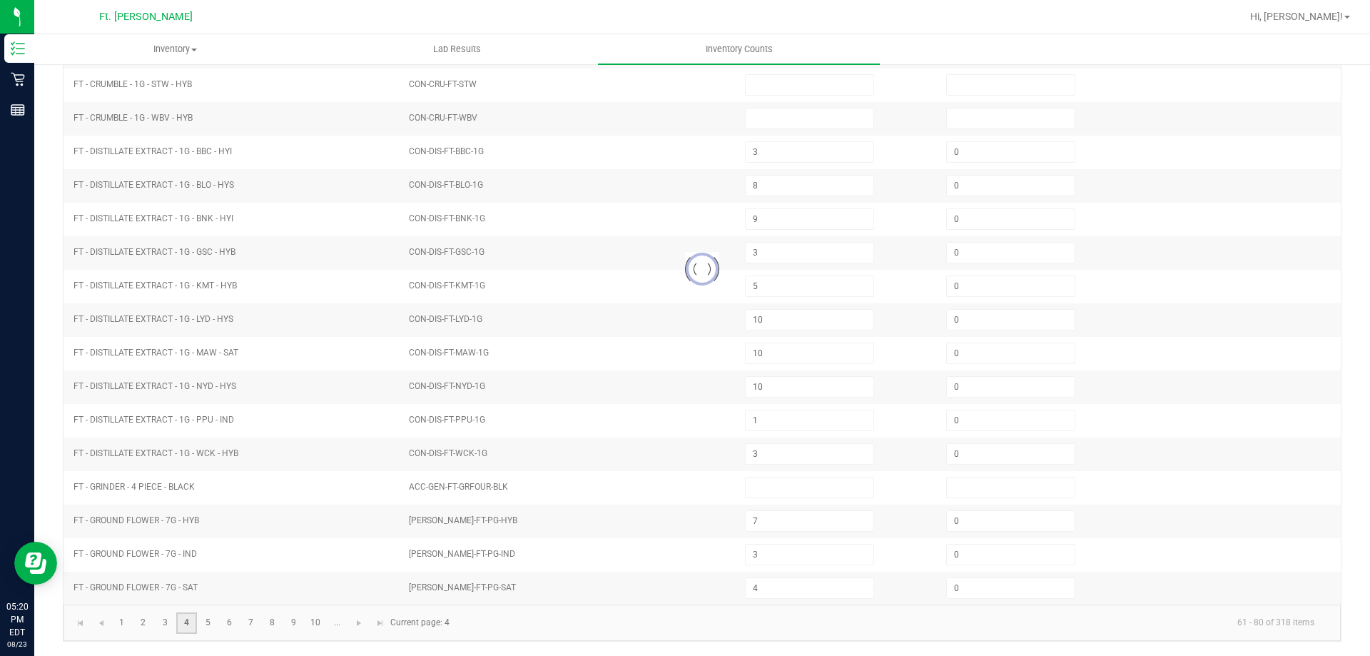
type input "7"
type input "4"
type input "6"
type input "0"
type input "7"
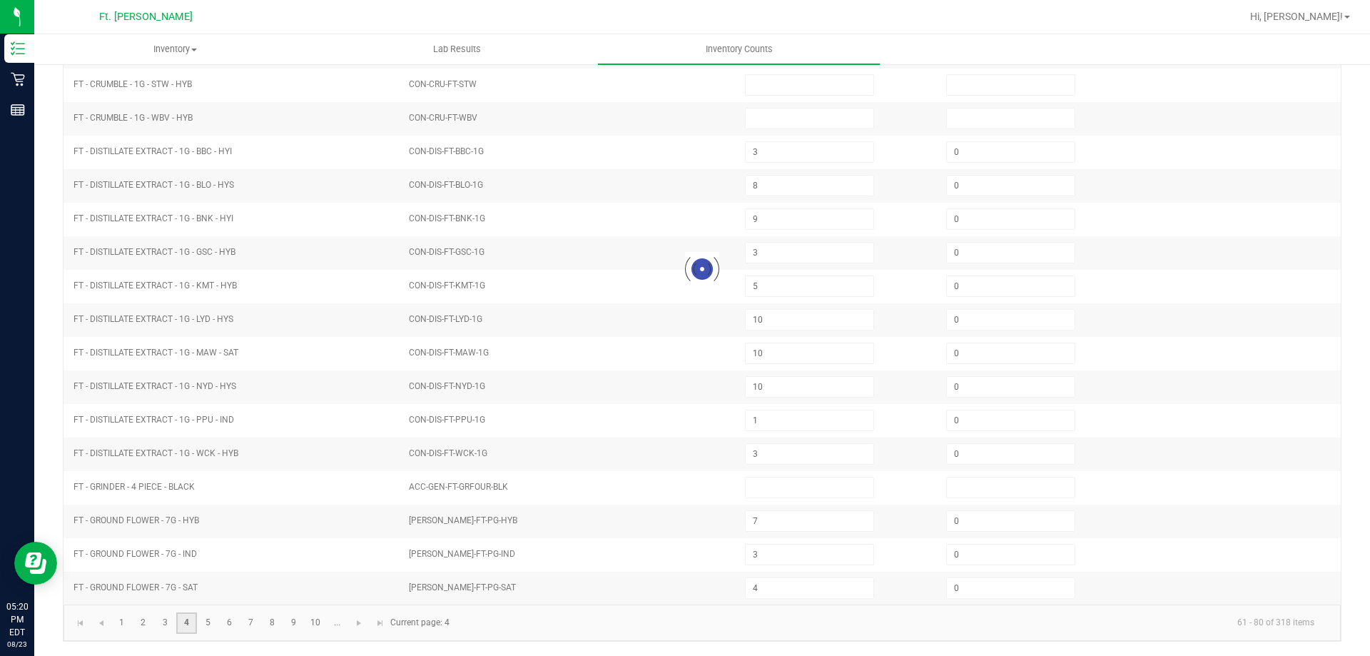
type input "0"
type input "17"
type input "3"
type input "20"
type input "14"
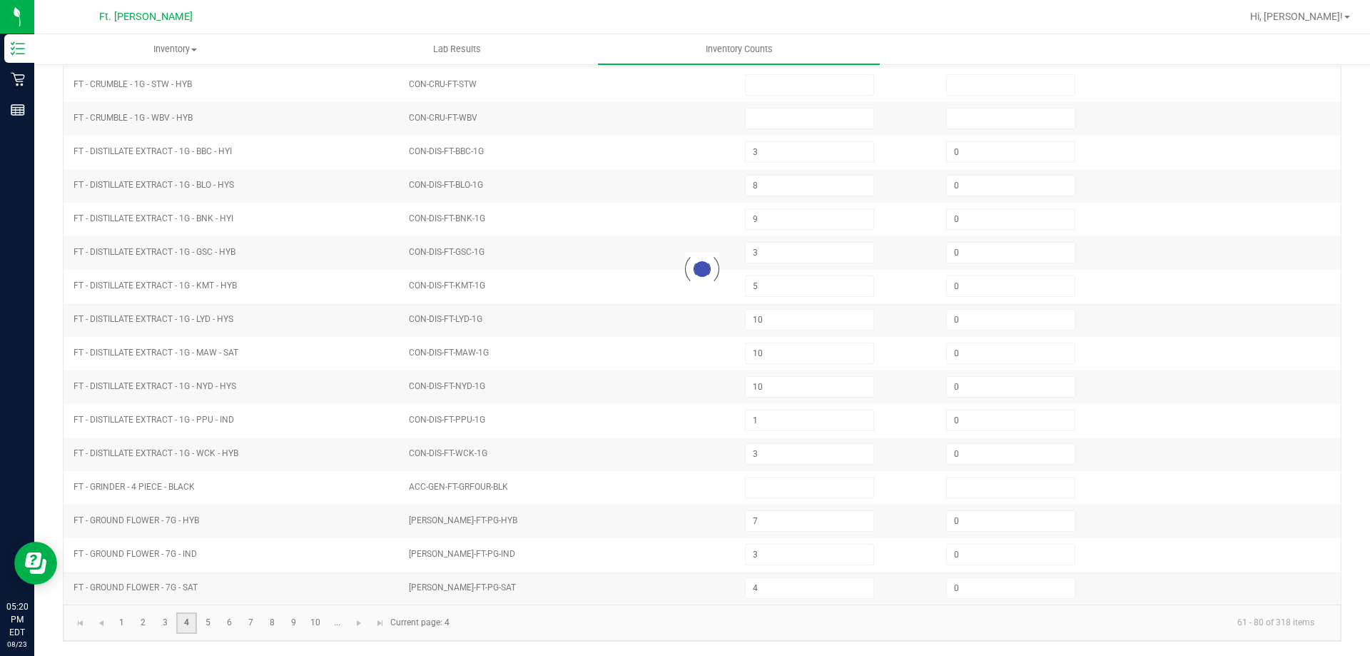
type input "12"
type input "20"
type input "14"
type input "0"
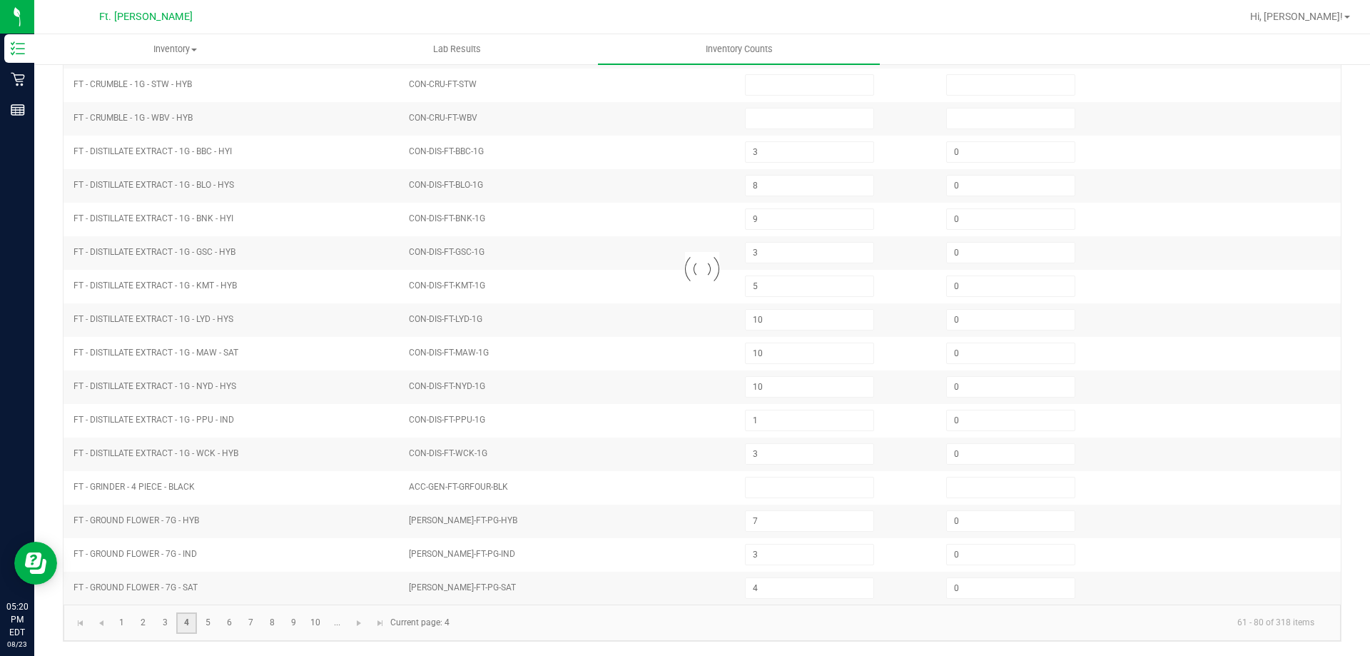
type input "0"
click at [169, 621] on link "3" at bounding box center [165, 622] width 21 height 21
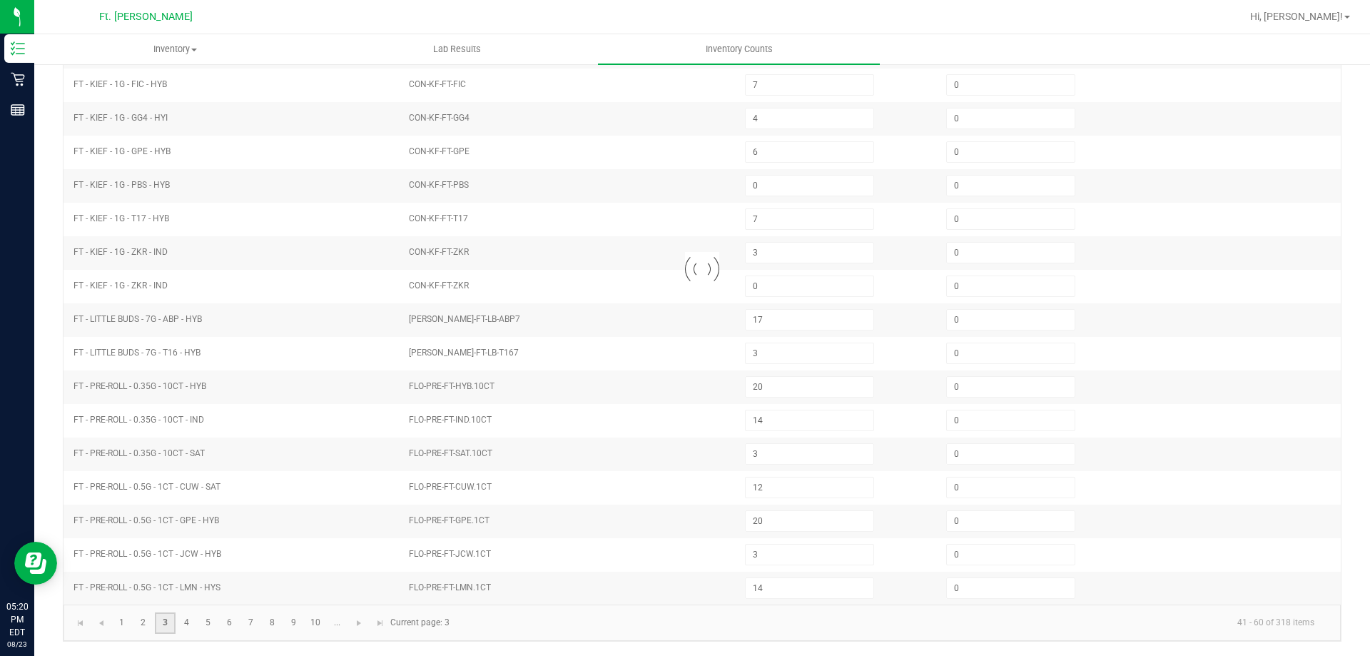
type input "6"
type input "3"
type input "8"
type input "9"
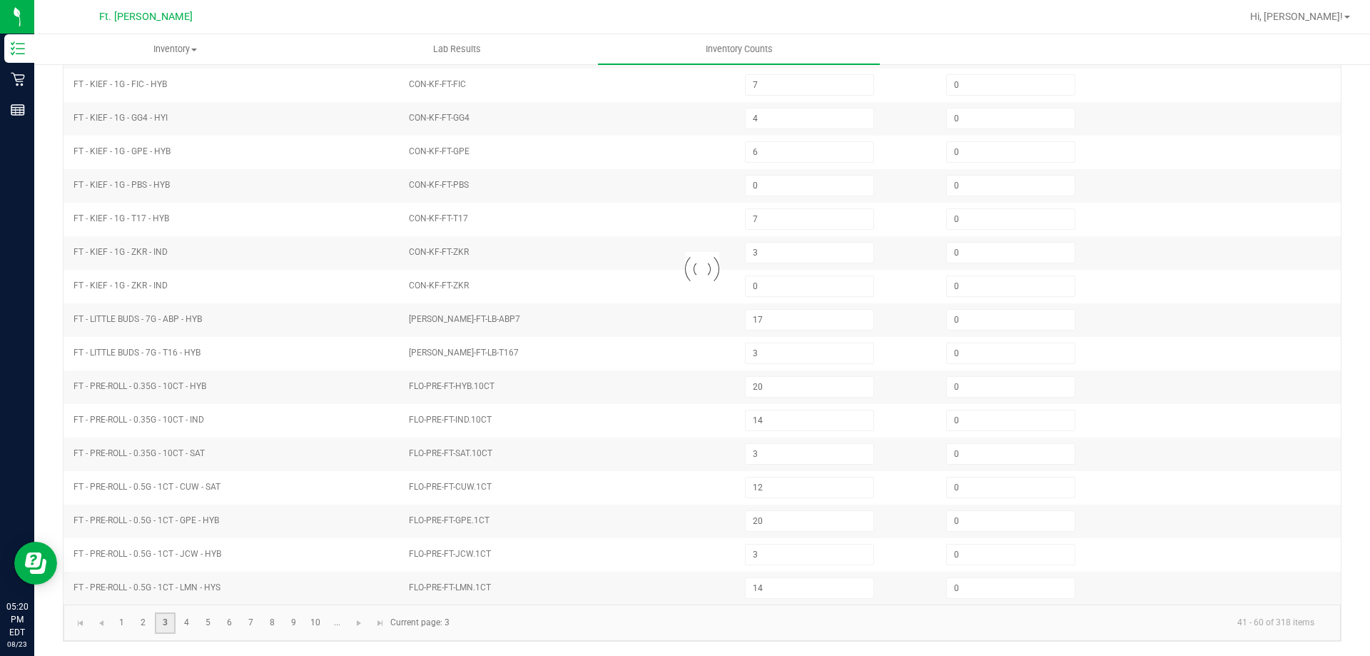
type input "5"
type input "10"
type input "1"
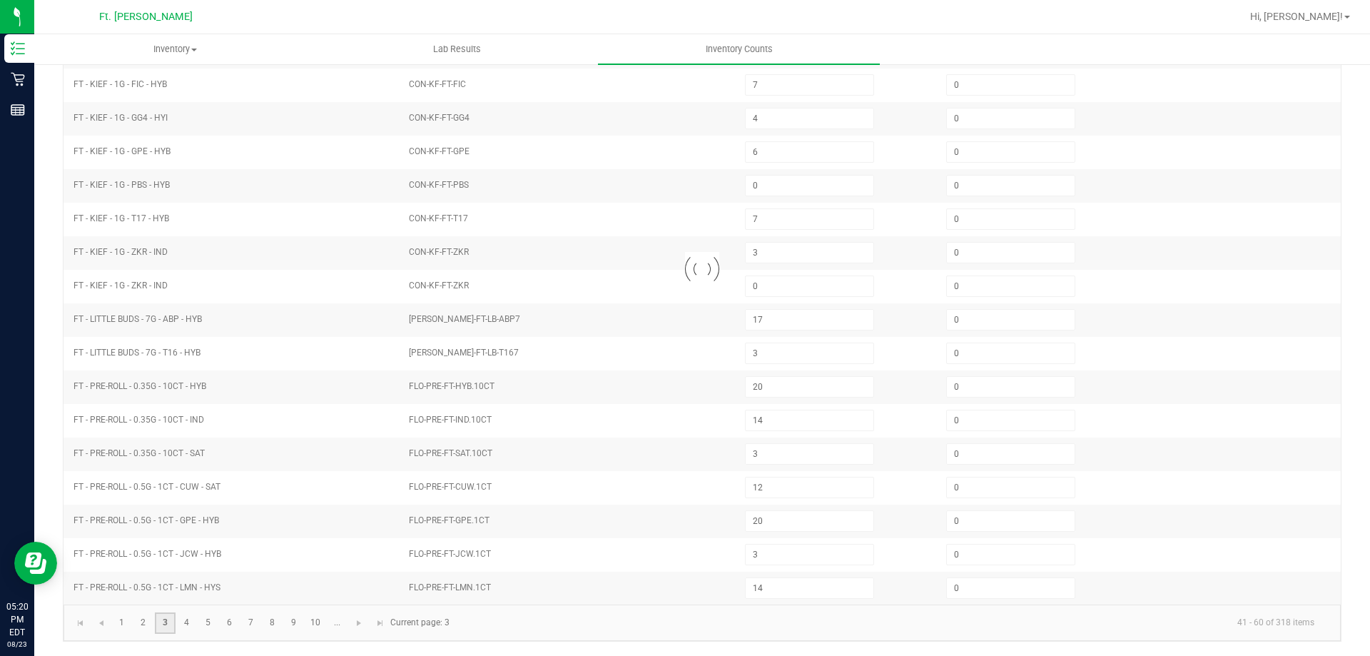
type input "7"
type input "4"
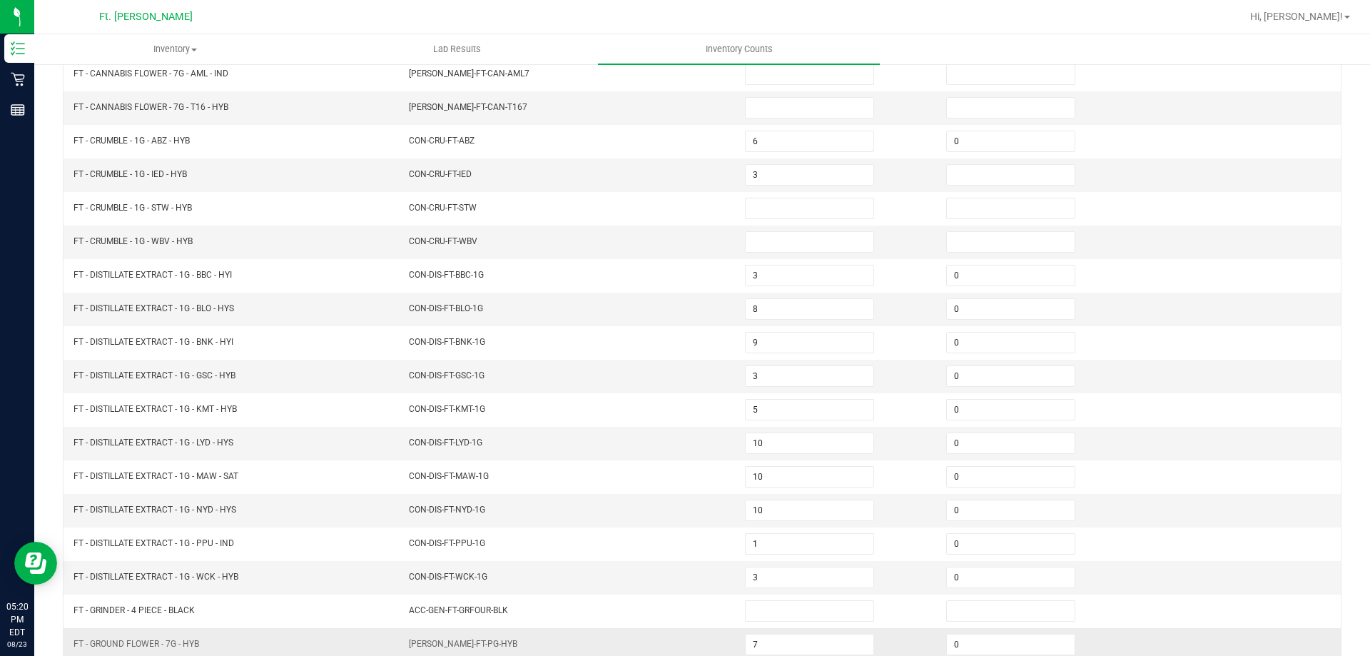
scroll to position [0, 0]
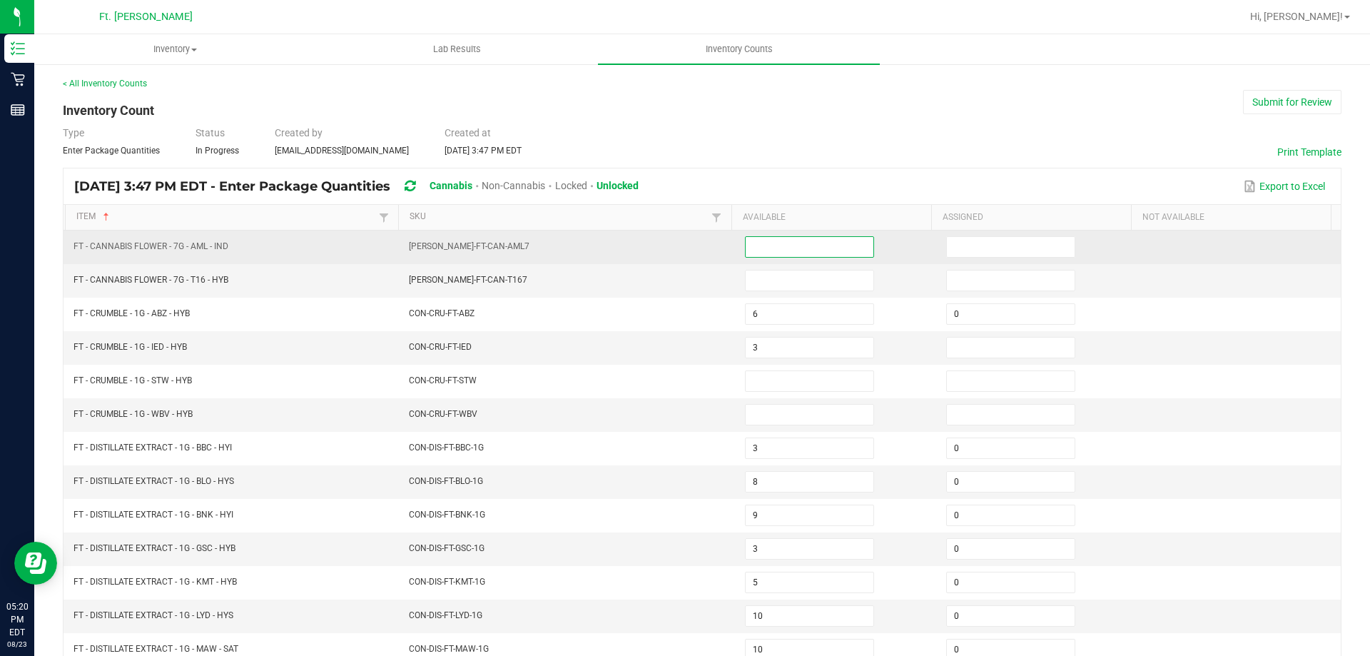
click at [769, 238] on input at bounding box center [810, 247] width 128 height 20
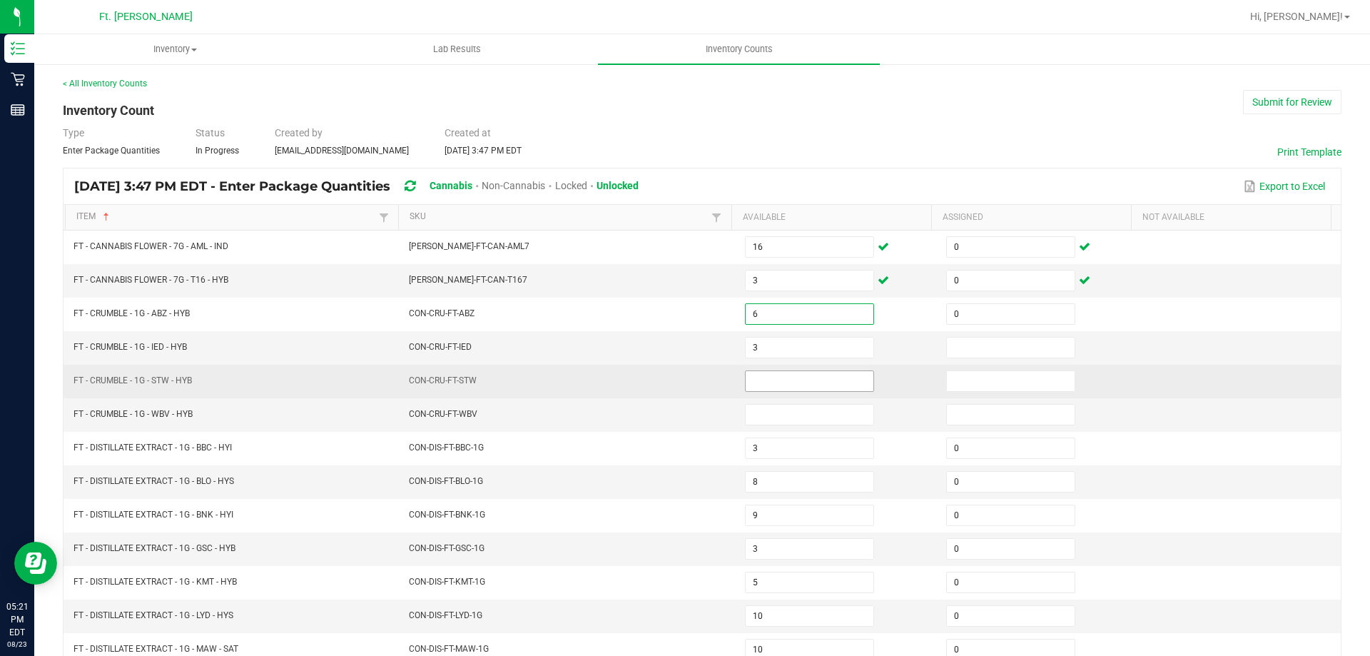
click at [776, 389] on input at bounding box center [810, 381] width 128 height 20
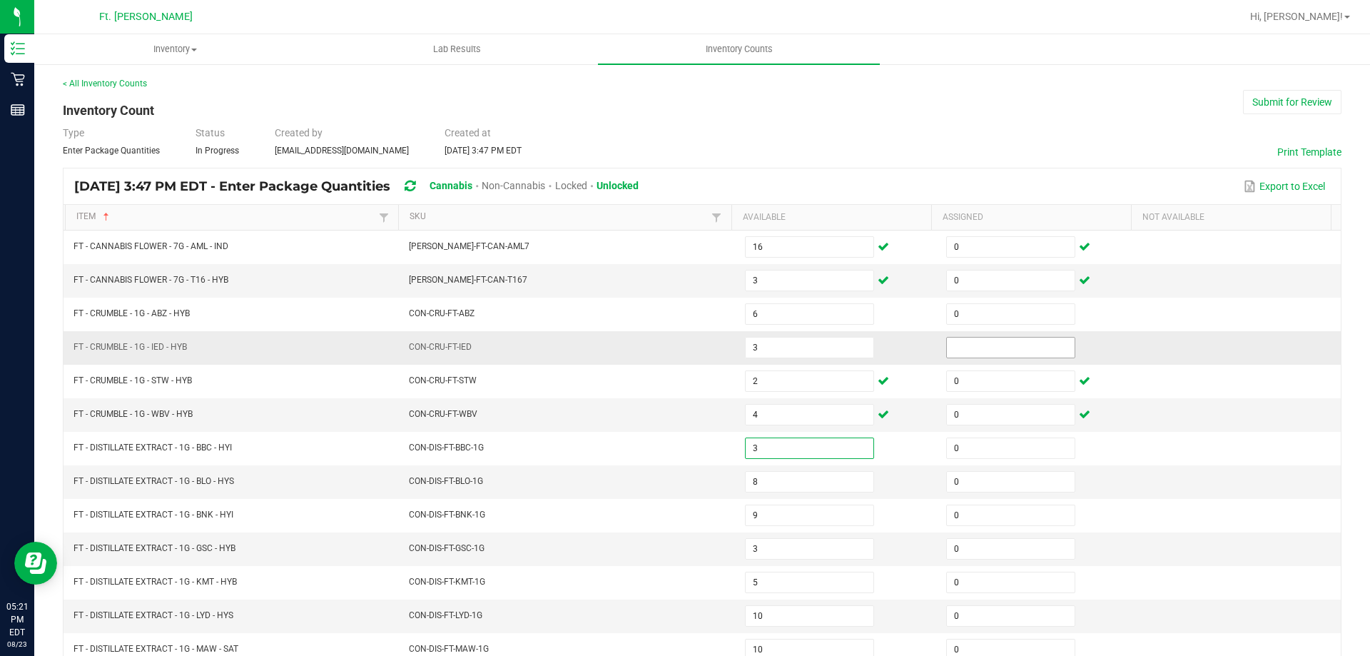
click at [1026, 340] on input at bounding box center [1011, 348] width 128 height 20
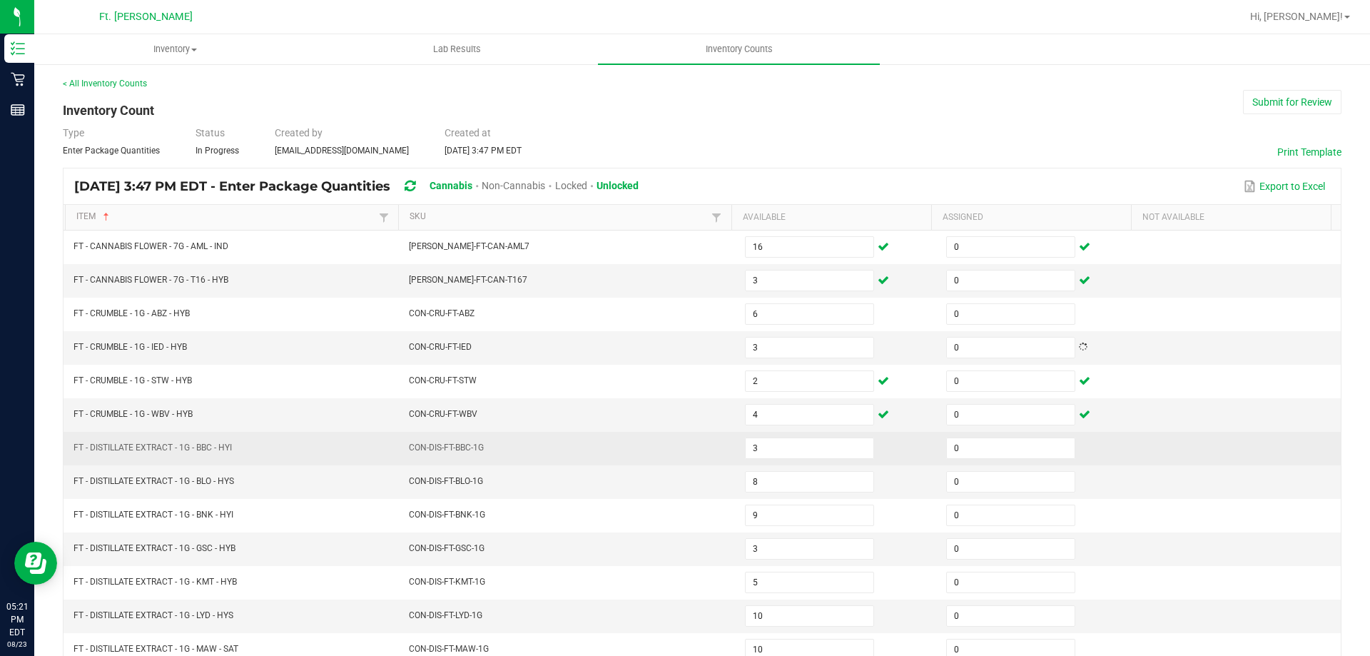
click at [866, 442] on td "3" at bounding box center [837, 449] width 201 height 34
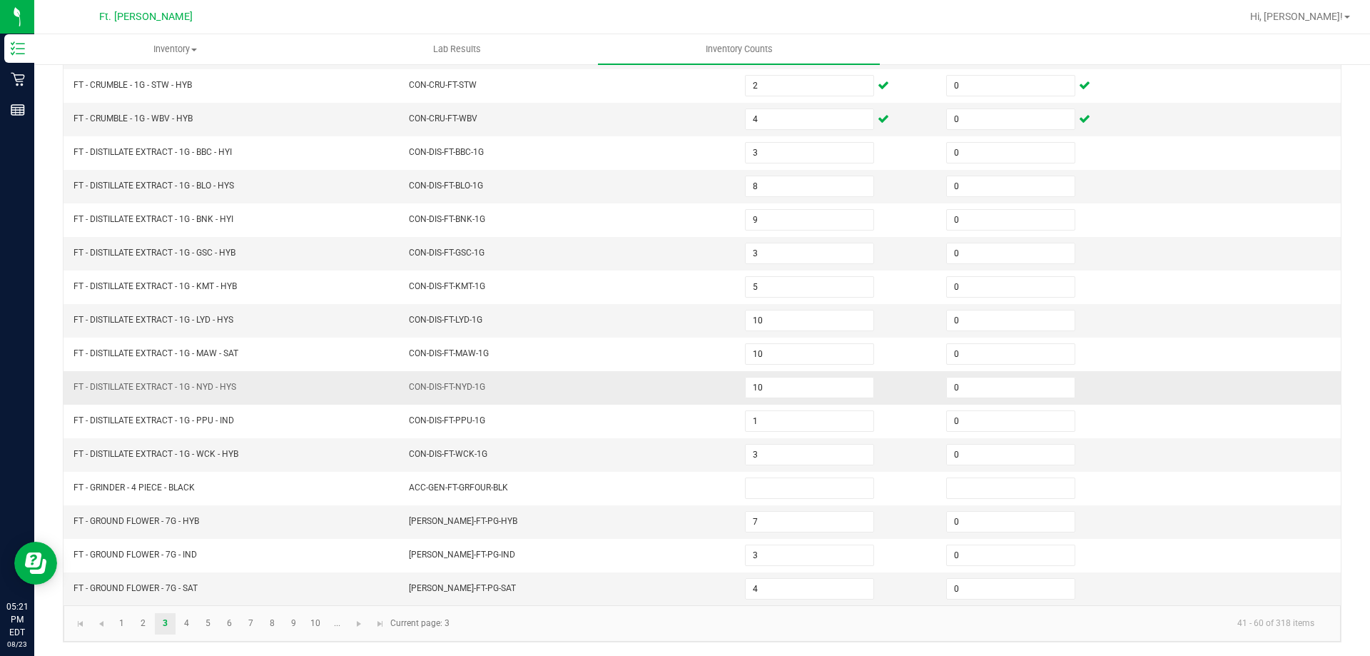
scroll to position [296, 0]
click at [180, 628] on link "4" at bounding box center [186, 622] width 21 height 21
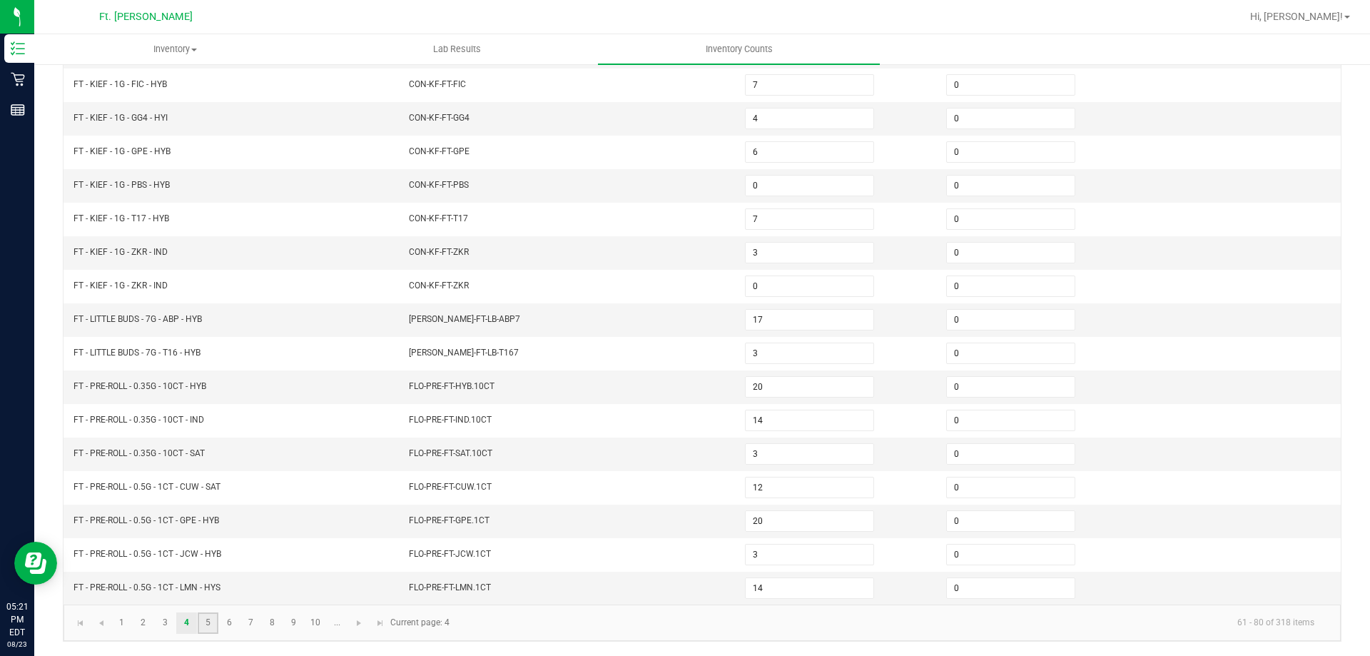
click at [206, 619] on link "5" at bounding box center [208, 622] width 21 height 21
click at [227, 623] on link "6" at bounding box center [229, 622] width 21 height 21
click at [265, 627] on link "8" at bounding box center [272, 622] width 21 height 21
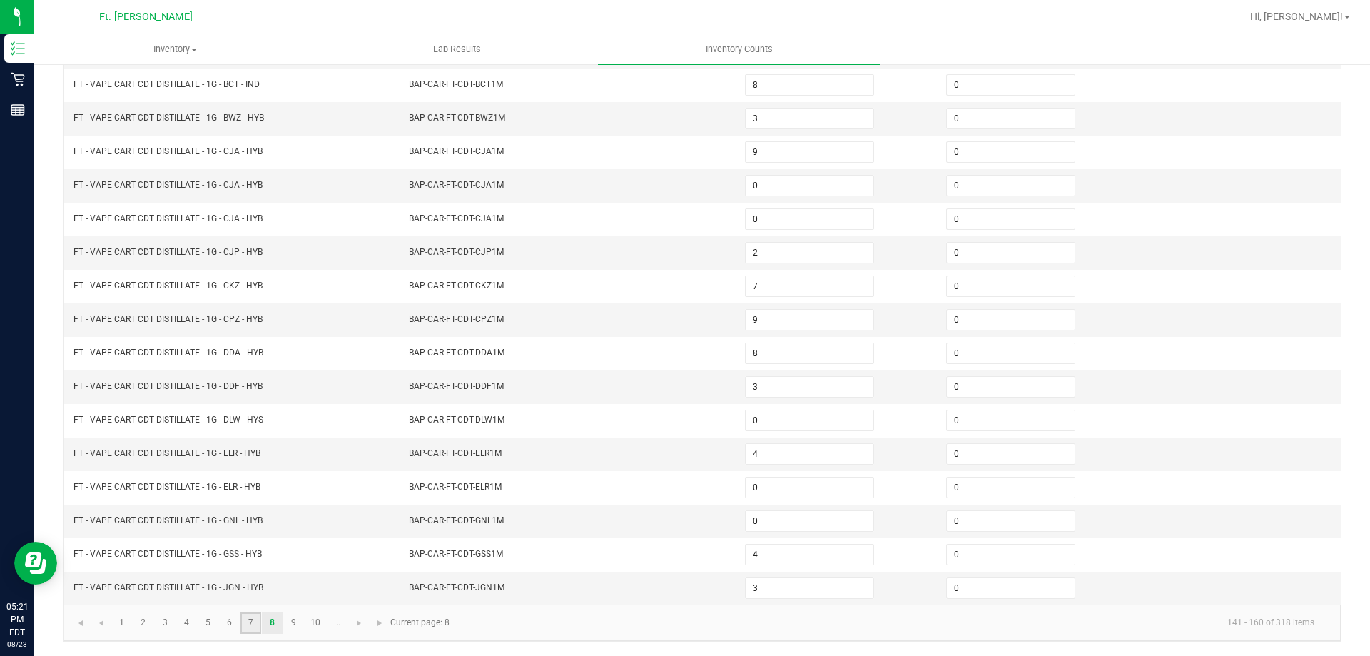
click at [254, 627] on link "7" at bounding box center [251, 622] width 21 height 21
click at [311, 626] on link "10" at bounding box center [315, 622] width 21 height 21
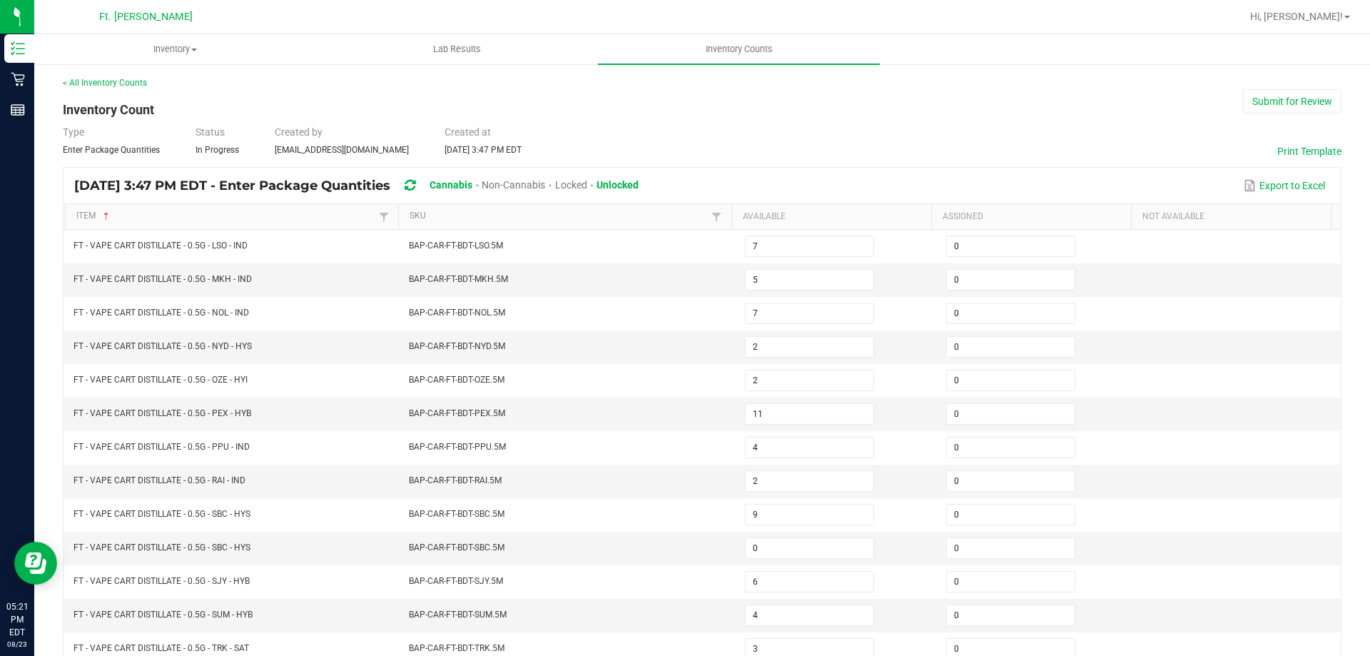
scroll to position [0, 0]
